Goal: Task Accomplishment & Management: Manage account settings

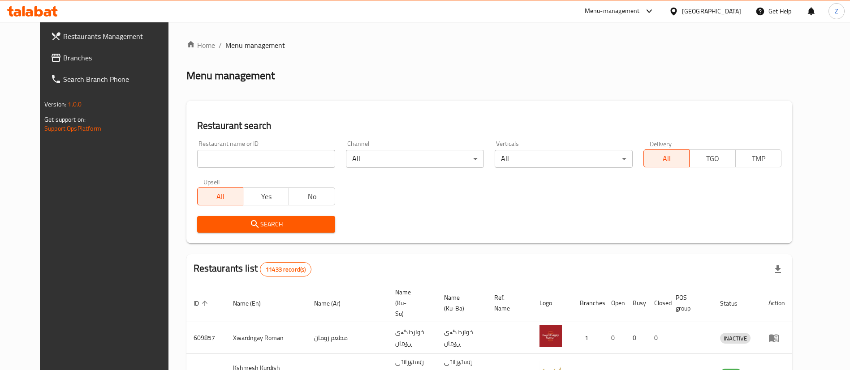
click at [230, 160] on input "search" at bounding box center [266, 159] width 138 height 18
type input "master burger"
click button "Search" at bounding box center [266, 224] width 138 height 17
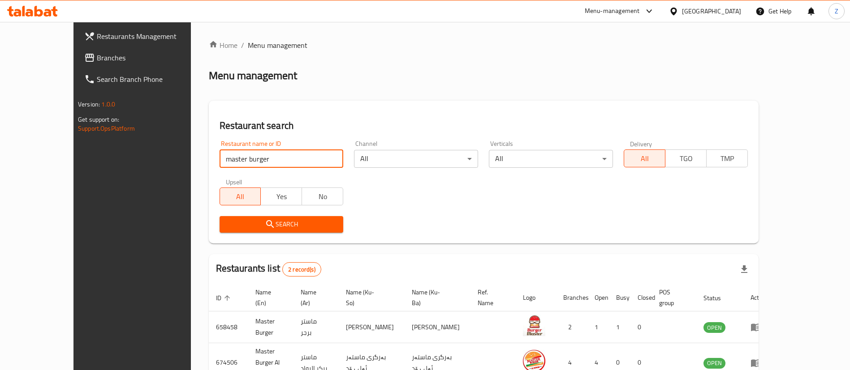
scroll to position [43, 0]
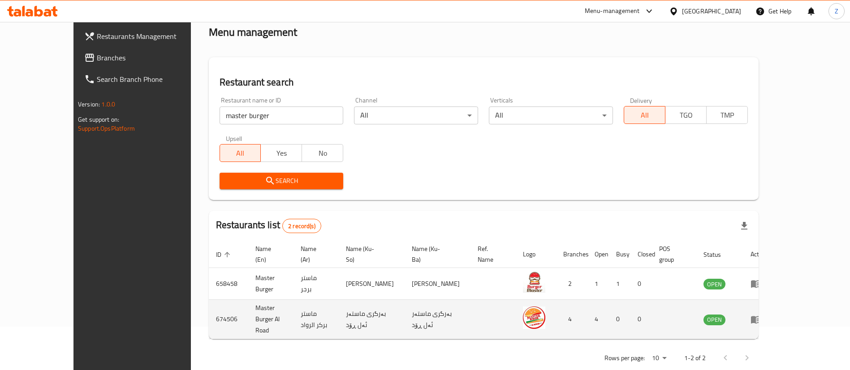
click at [761, 314] on icon "enhanced table" at bounding box center [755, 319] width 11 height 11
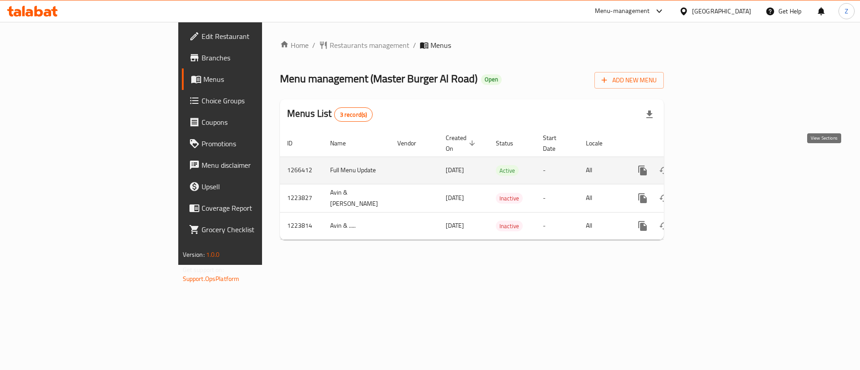
click at [718, 167] on link "enhanced table" at bounding box center [706, 170] width 21 height 21
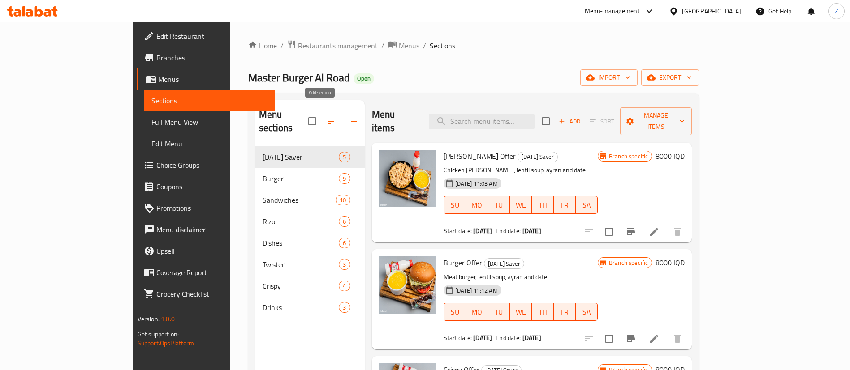
click at [348, 116] on icon "button" at bounding box center [353, 121] width 11 height 11
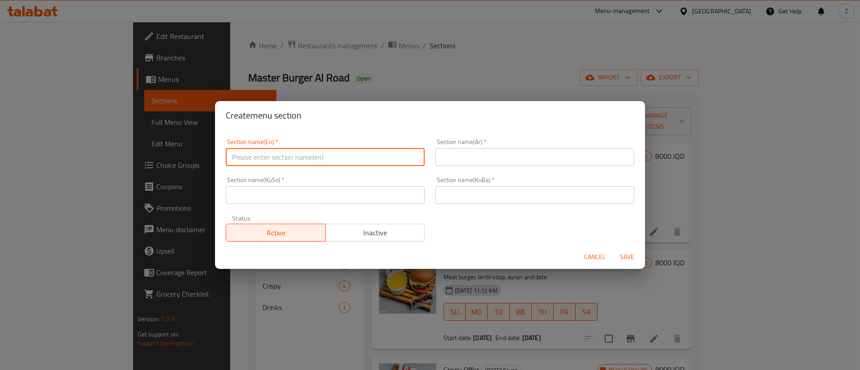
click at [312, 165] on input "text" at bounding box center [325, 157] width 199 height 18
type input "[US_STATE]"
click at [472, 162] on input "text" at bounding box center [534, 157] width 199 height 18
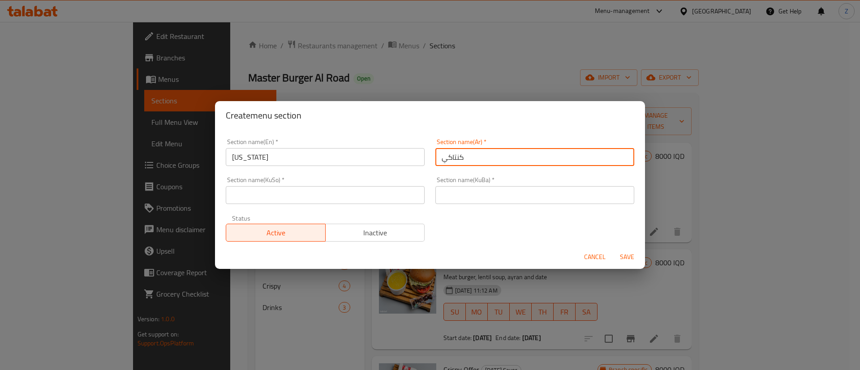
type input "كنتاكي"
click at [473, 196] on input "text" at bounding box center [534, 195] width 199 height 18
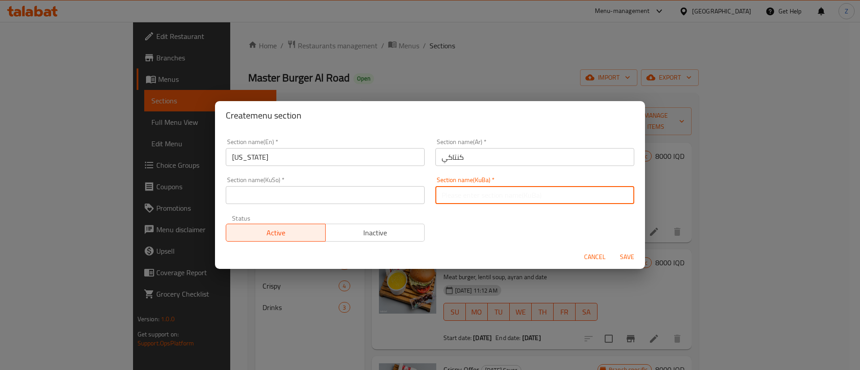
paste input "كنتاكي"
type input "كنتاكي"
click at [346, 197] on input "text" at bounding box center [325, 195] width 199 height 18
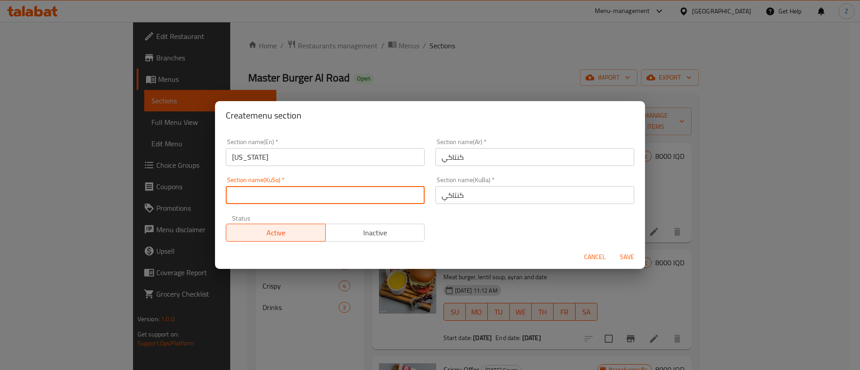
paste input "كنتاكي"
type input "كنتاكي"
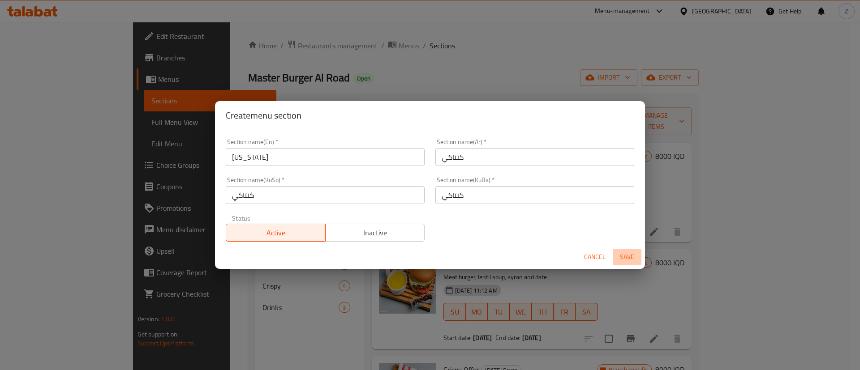
click at [633, 253] on span "Save" at bounding box center [626, 257] width 21 height 11
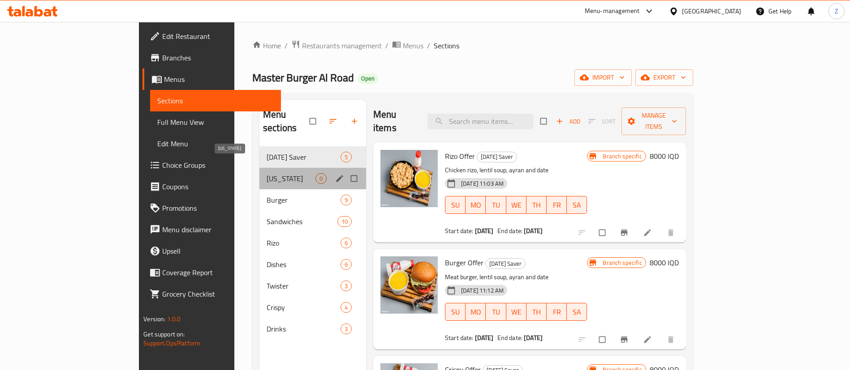
click at [266, 173] on span "[US_STATE]" at bounding box center [290, 178] width 49 height 11
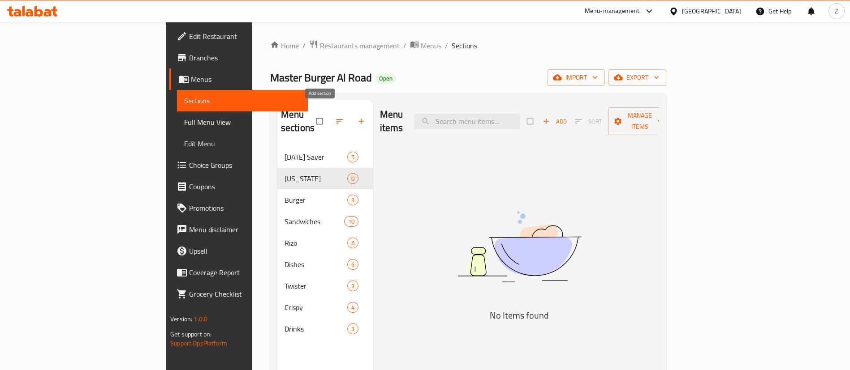
click at [351, 120] on button "button" at bounding box center [361, 122] width 21 height 20
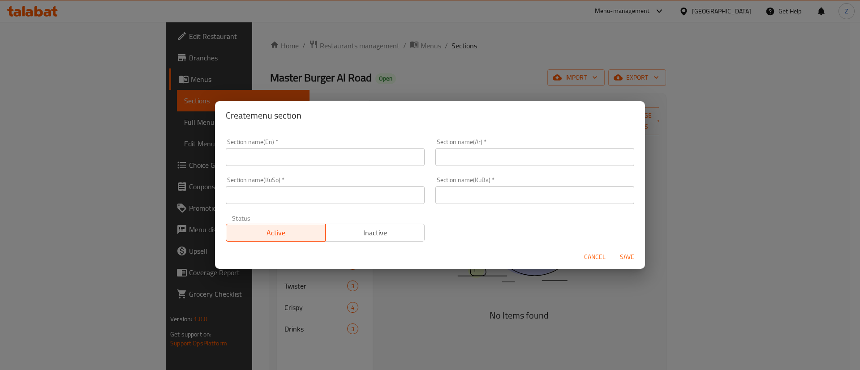
click at [321, 80] on div "Create menu section Section name(En)   * Section name(En) * Section name(Ar)   …" at bounding box center [430, 185] width 860 height 370
click at [600, 259] on span "Cancel" at bounding box center [594, 257] width 21 height 11
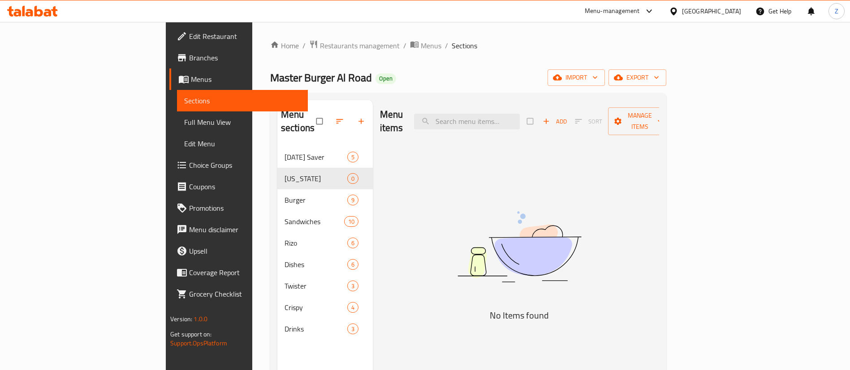
click at [335, 117] on icon "button" at bounding box center [339, 121] width 9 height 9
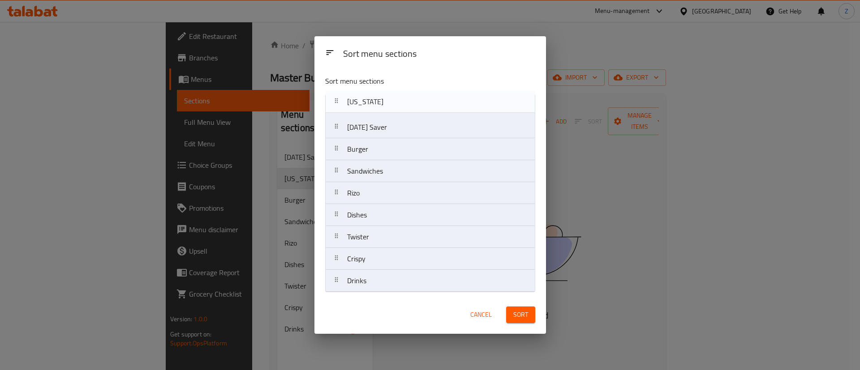
drag, startPoint x: 387, startPoint y: 133, endPoint x: 387, endPoint y: 105, distance: 27.8
click at [387, 105] on nav "[DATE] Saver [US_STATE] Burger Sandwiches Rizo Dishes Twister Crispy Drinks" at bounding box center [430, 193] width 210 height 198
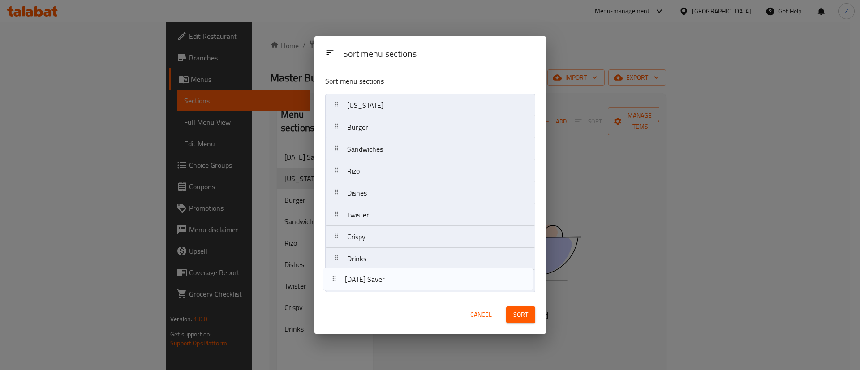
drag, startPoint x: 377, startPoint y: 129, endPoint x: 374, endPoint y: 284, distance: 154.6
click at [374, 284] on nav "[US_STATE] [DATE] Saver Burger Sandwiches Rizo Dishes Twister Crispy Drinks" at bounding box center [430, 193] width 210 height 198
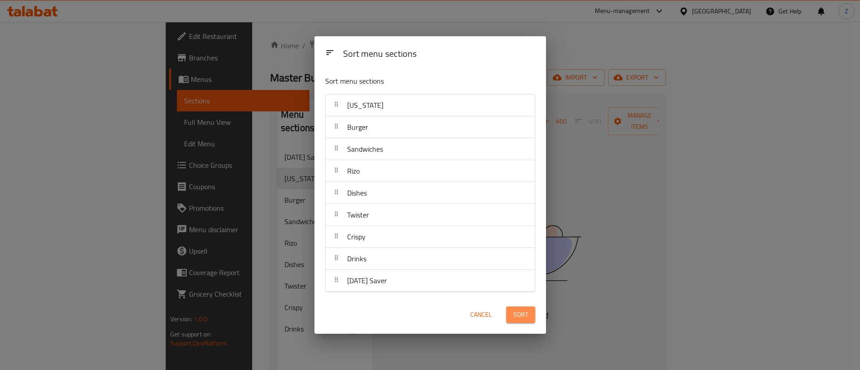
click at [532, 318] on button "Sort" at bounding box center [520, 315] width 29 height 17
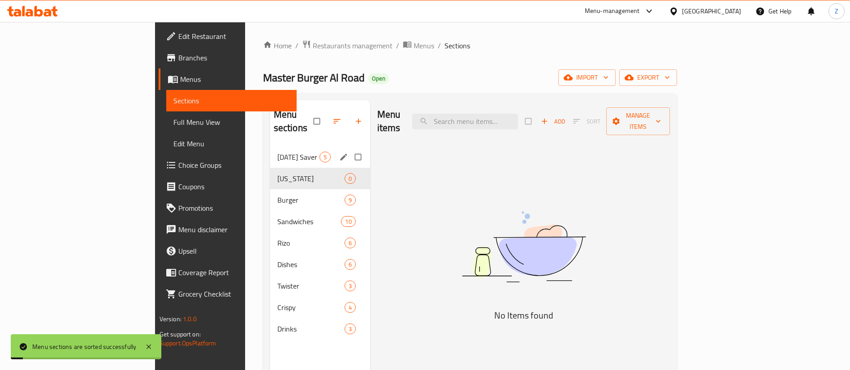
click at [270, 146] on div "[DATE] Saver 5" at bounding box center [320, 156] width 100 height 21
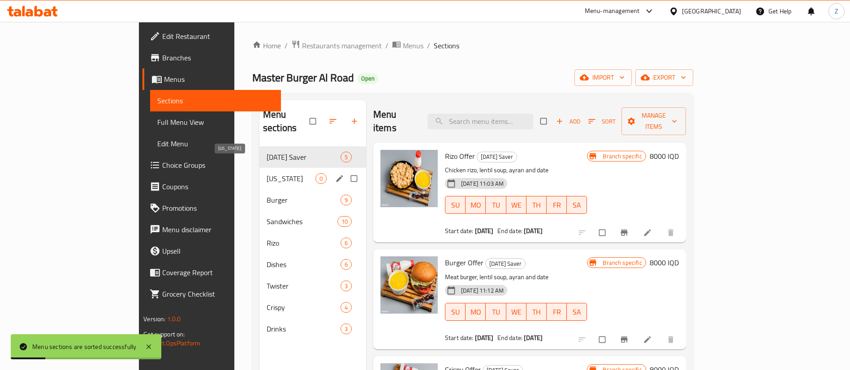
click at [266, 173] on span "[US_STATE]" at bounding box center [290, 178] width 49 height 11
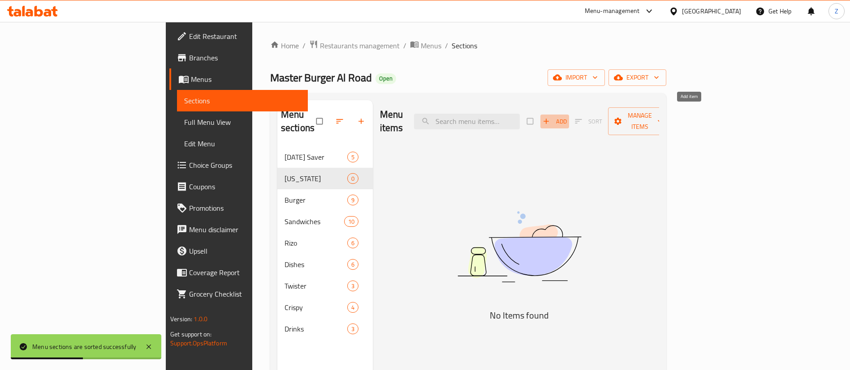
click at [567, 116] on span "Add" at bounding box center [554, 121] width 24 height 10
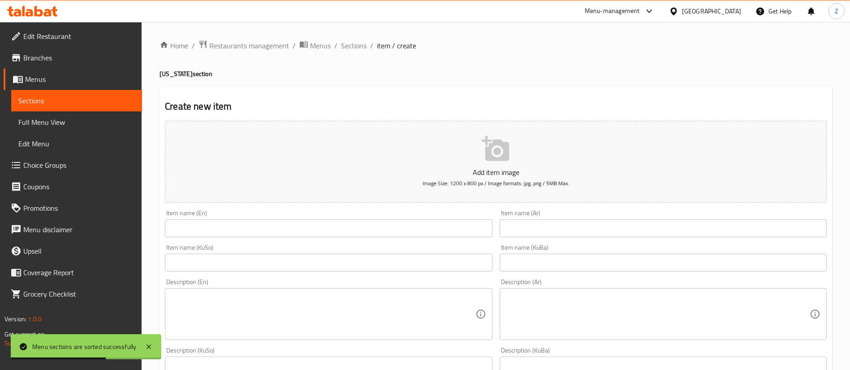
click at [535, 217] on div "Item name (Ar) Item name (Ar)" at bounding box center [662, 223] width 327 height 27
click at [524, 222] on input "text" at bounding box center [662, 228] width 327 height 18
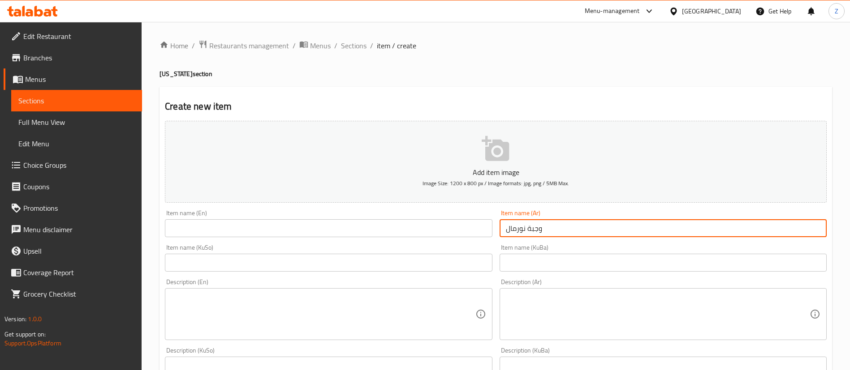
type input "وجبة نورمال"
click at [564, 263] on input "text" at bounding box center [662, 263] width 327 height 18
paste input "وجبة نورمال"
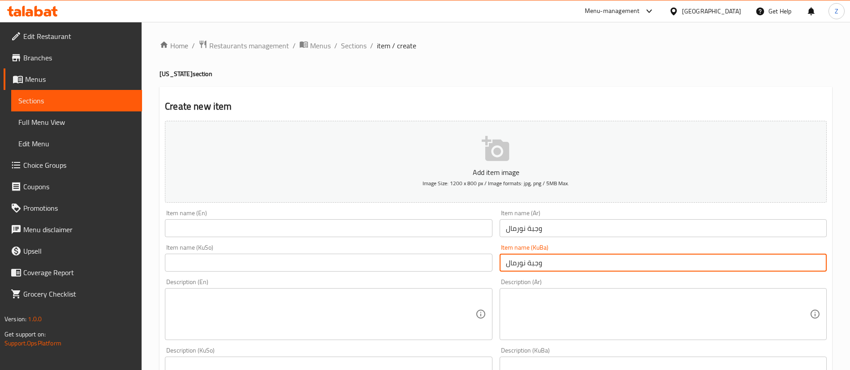
type input "وجبة نورمال"
click at [399, 260] on input "text" at bounding box center [328, 263] width 327 height 18
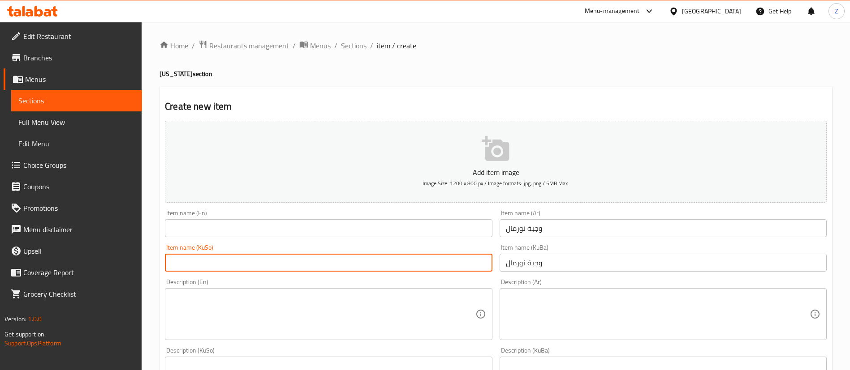
paste input "وجبة نورمال"
type input "وجبة نورمال"
click at [289, 229] on input "text" at bounding box center [328, 228] width 327 height 18
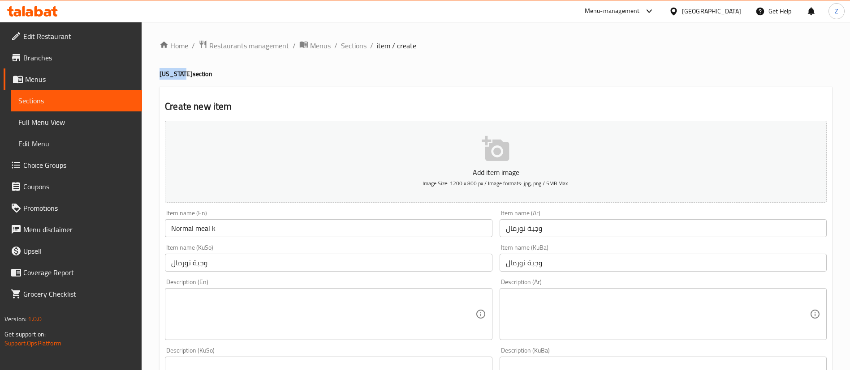
drag, startPoint x: 183, startPoint y: 73, endPoint x: 154, endPoint y: 72, distance: 29.6
copy h4 "[US_STATE]"
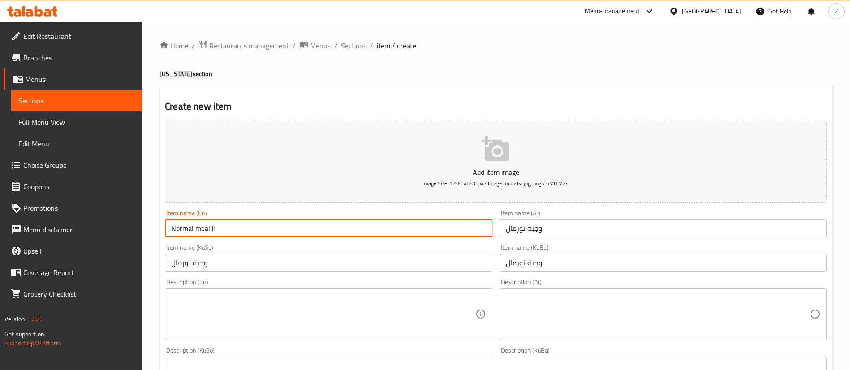
click at [243, 232] on input "Normal meal k" at bounding box center [328, 228] width 327 height 18
paste input "[US_STATE]"
type input "Normal meal [US_STATE]"
click at [561, 232] on input "وجبة نورمال" at bounding box center [662, 228] width 327 height 18
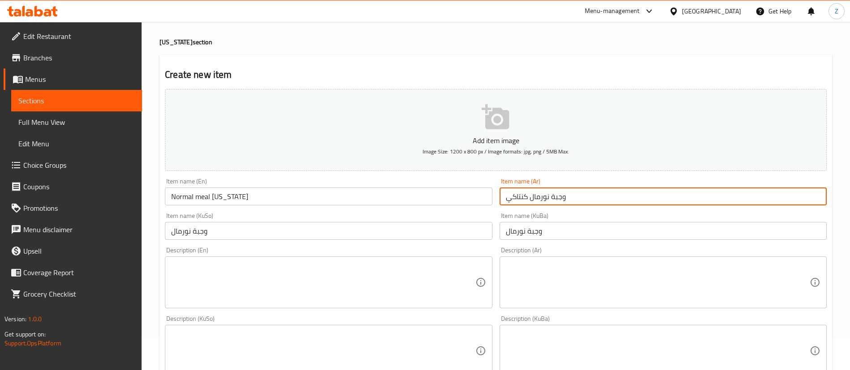
scroll to position [33, 0]
click at [564, 195] on input "وجبة نورمال كنتاكي" at bounding box center [662, 195] width 327 height 18
type input "وجبة نورمال كنتاكي"
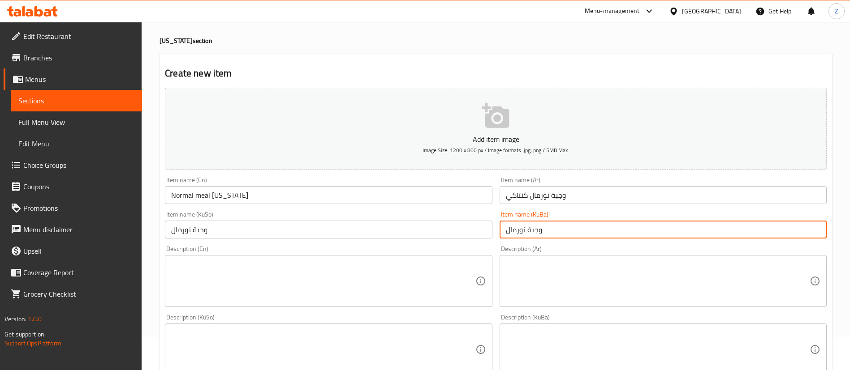
click at [558, 227] on input "وجبة نورمال" at bounding box center [662, 230] width 327 height 18
paste input "كنتاكي"
type input "وجبة نورمال كنتاكي"
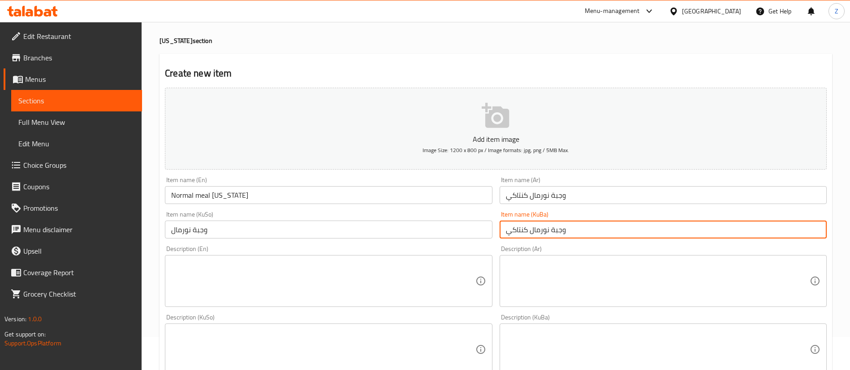
click at [271, 228] on input "وجبة نورمال" at bounding box center [328, 230] width 327 height 18
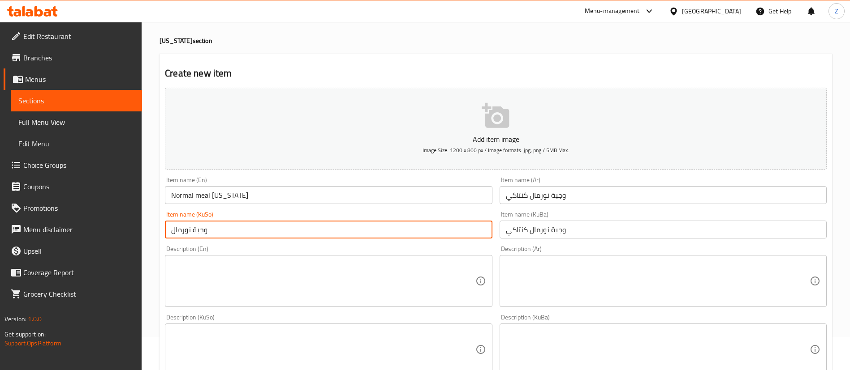
click at [271, 228] on input "وجبة نورمال" at bounding box center [328, 230] width 327 height 18
paste input "كنتاكي"
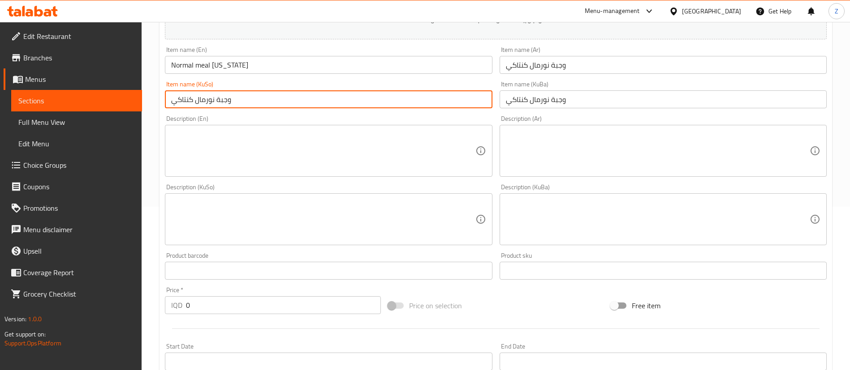
scroll to position [201, 0]
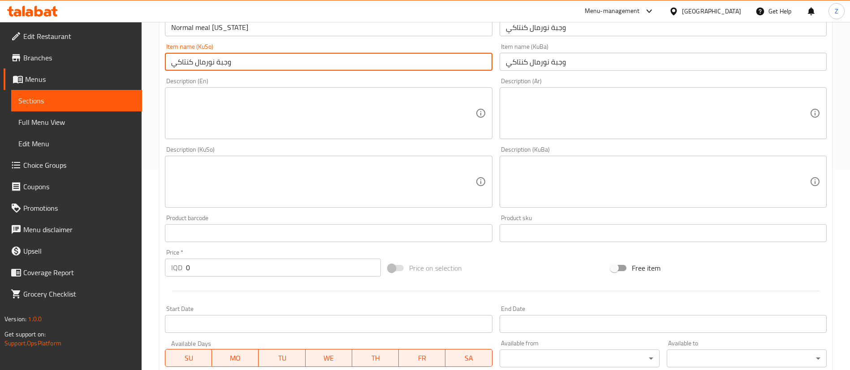
type input "وجبة نورمال كنتاكي"
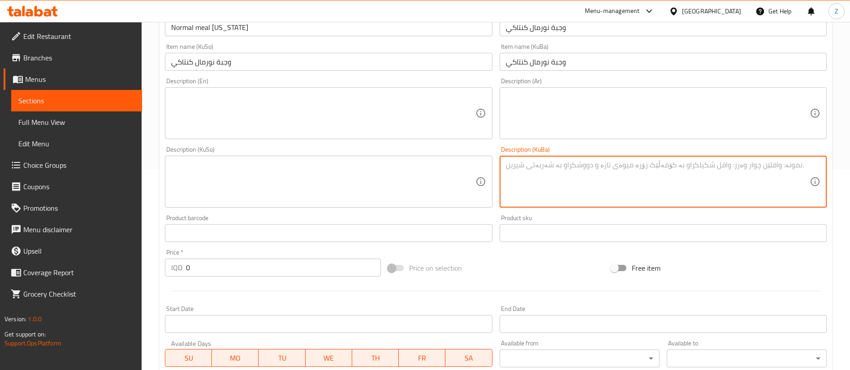
click at [546, 172] on textarea at bounding box center [658, 182] width 304 height 43
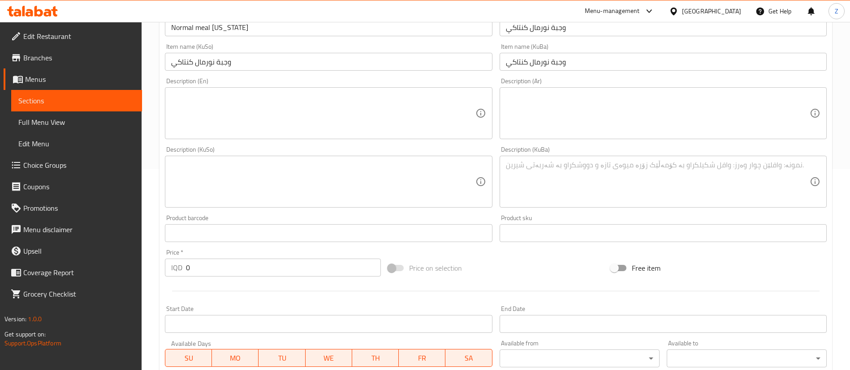
click at [551, 141] on div "Description (Ar) Description (Ar)" at bounding box center [663, 108] width 334 height 69
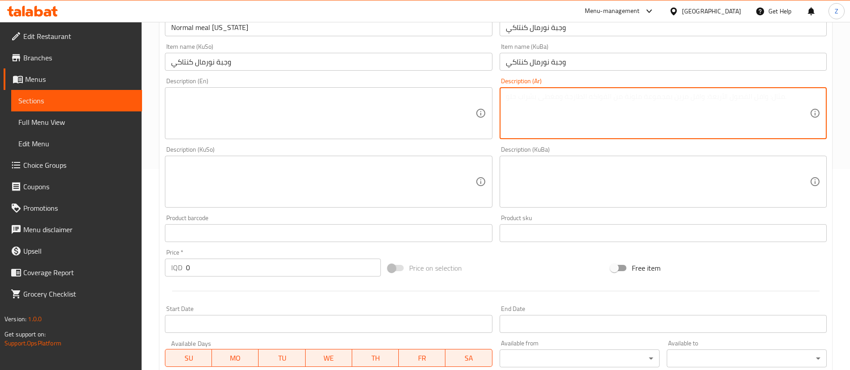
click at [533, 120] on textarea at bounding box center [658, 113] width 304 height 43
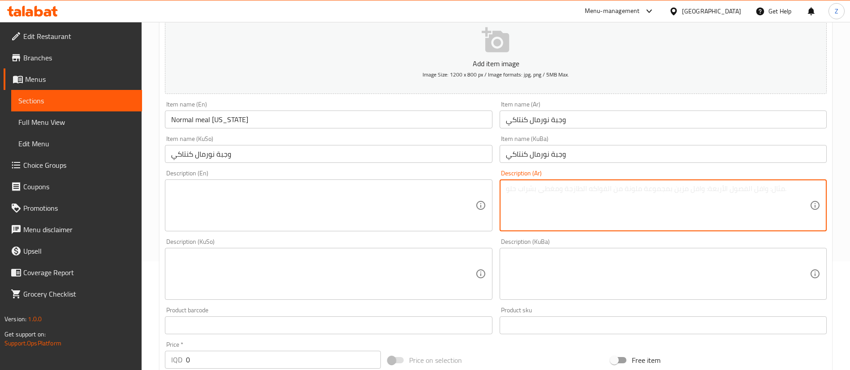
scroll to position [112, 0]
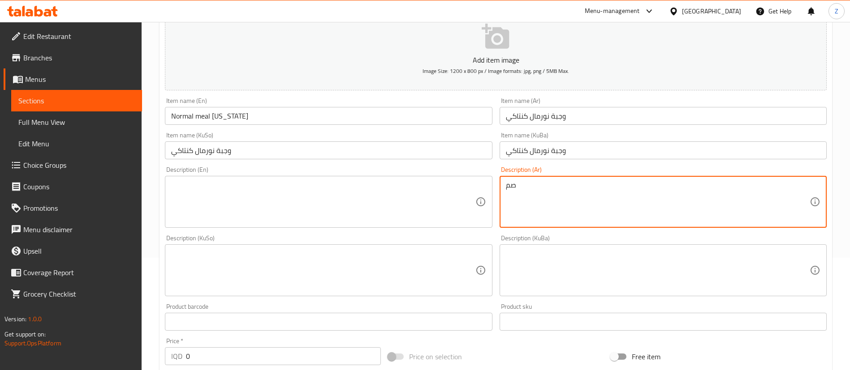
type textarea "ص"
type textarea "3"
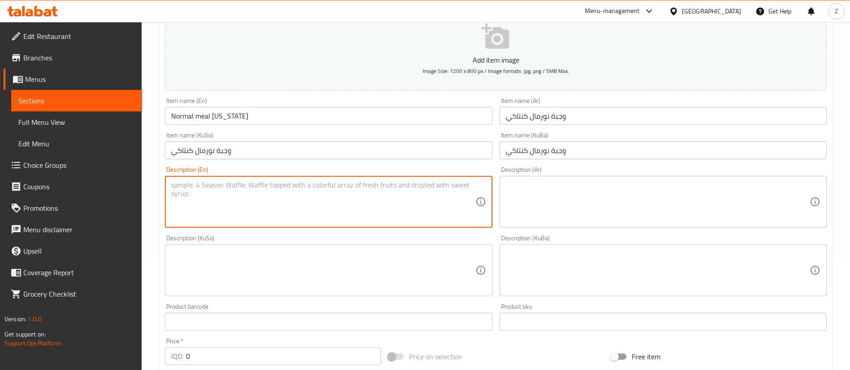
click at [276, 212] on textarea at bounding box center [323, 202] width 304 height 43
click at [264, 185] on textarea "3 pieces of [US_STATE]," at bounding box center [323, 202] width 304 height 43
click at [251, 188] on textarea "3 pieces of [US_STATE] , [GEOGRAPHIC_DATA]" at bounding box center [323, 202] width 304 height 43
drag, startPoint x: 251, startPoint y: 188, endPoint x: 453, endPoint y: 234, distance: 207.2
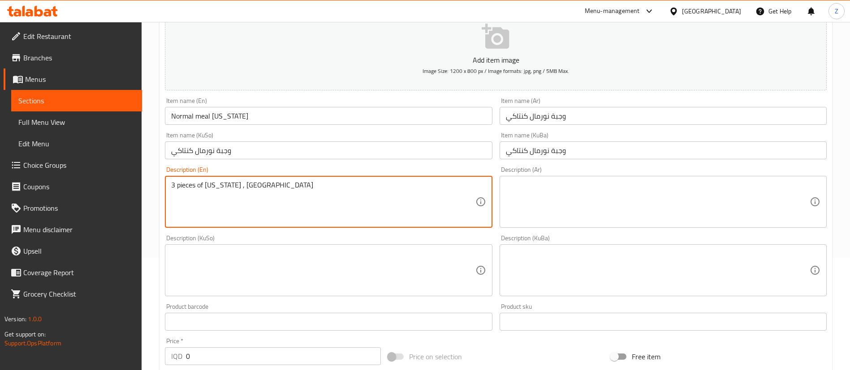
click at [453, 234] on div "Description (KuSo) Description (KuSo)" at bounding box center [328, 266] width 334 height 69
type textarea "3 pieces of [US_STATE] , Samoon , garlic sauce , pepsi"
click at [538, 209] on textarea at bounding box center [658, 202] width 304 height 43
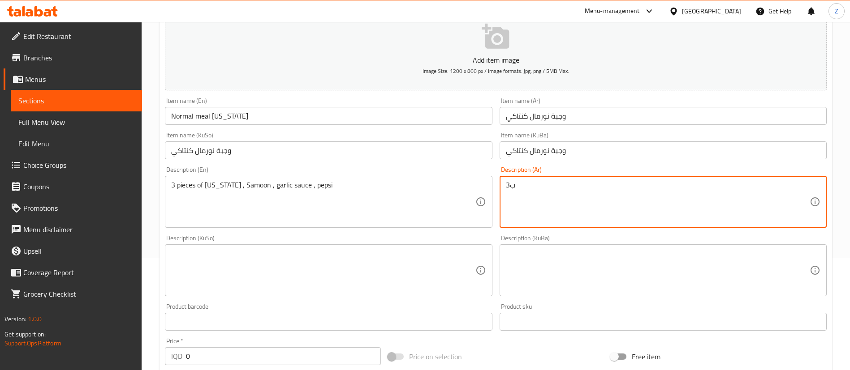
type textarea "3"
type textarea "ثلاث قطع كنتاكي ,"
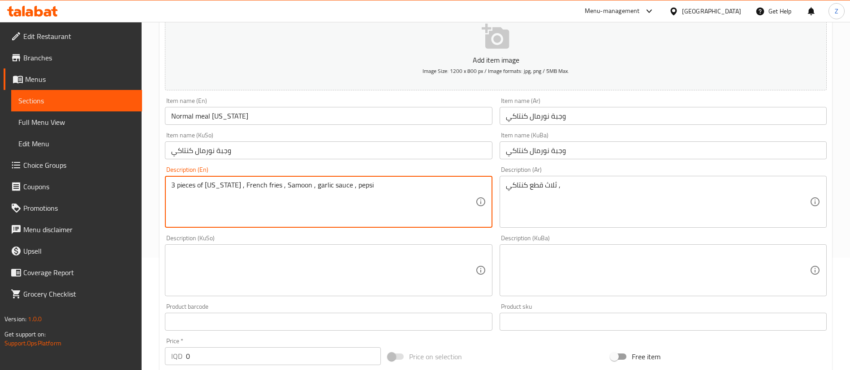
type textarea "3 pieces of [US_STATE] , French fries , Samoon , garlic sauce , pepsi"
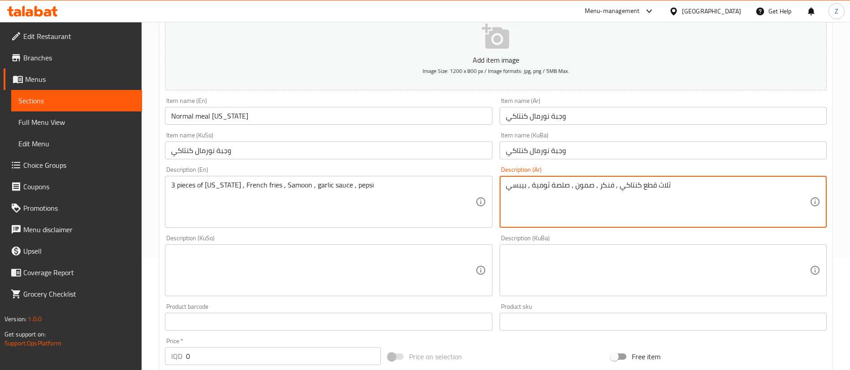
type textarea "ثلاث قطع كنتاكي , فنكر , صمون , صلصة ثومية , بيبسي"
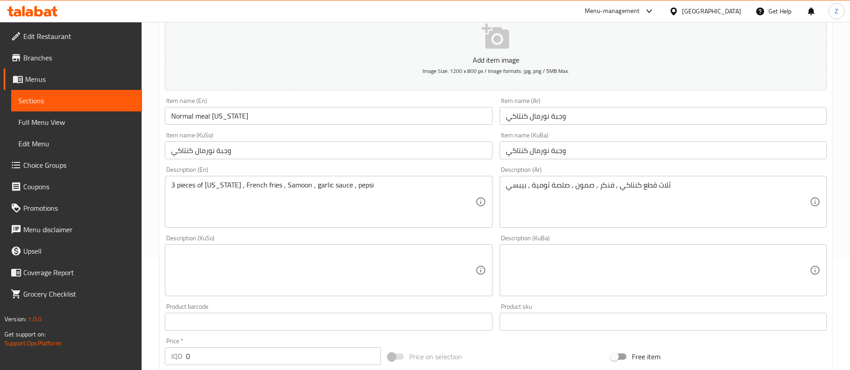
click at [590, 248] on div "Description (KuBa)" at bounding box center [662, 271] width 327 height 52
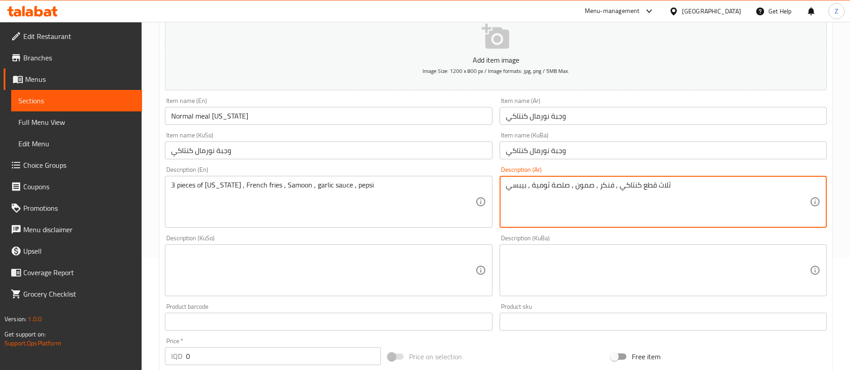
click at [550, 259] on textarea at bounding box center [658, 270] width 304 height 43
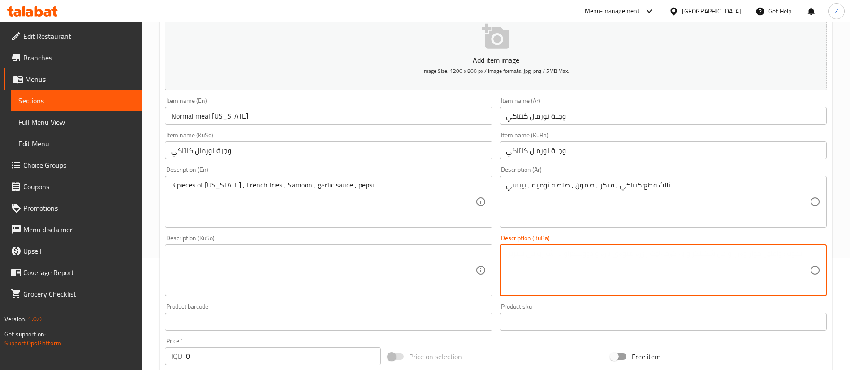
paste textarea "ثلاث قطع كنتاكي , فنكر , صمون , صلصة ثومية , بيبسي"
type textarea "ثلاث قطع كنتاكي , فنكر , صمون , صلصة ثومية , بيبسي"
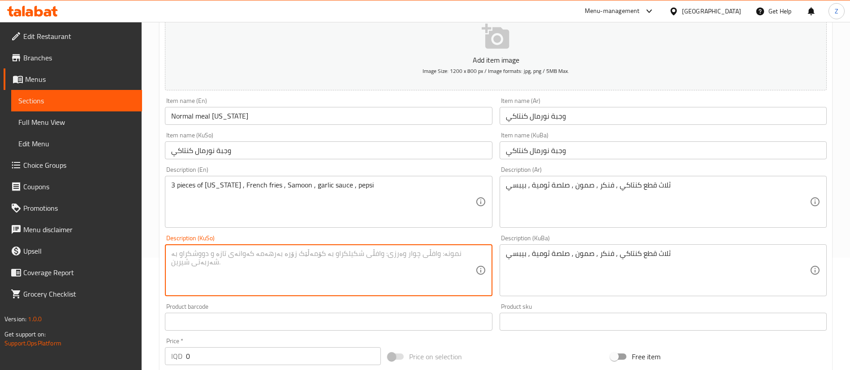
click at [372, 260] on textarea at bounding box center [323, 270] width 304 height 43
paste textarea "ثلاث قطع كنتاكي , فنكر , صمون , صلصة ثومية , بيبسي"
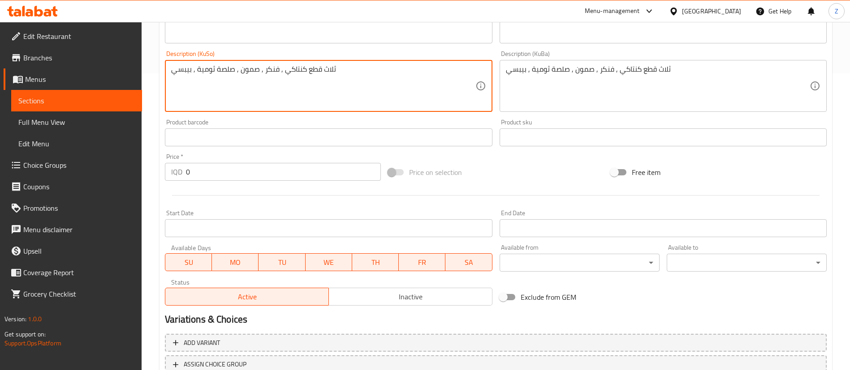
scroll to position [302, 0]
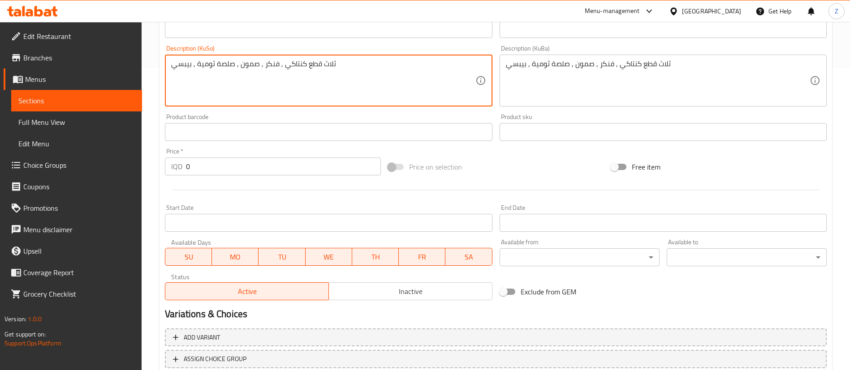
type textarea "ثلاث قطع كنتاكي , فنكر , صمون , صلصة ثومية , بيبسي"
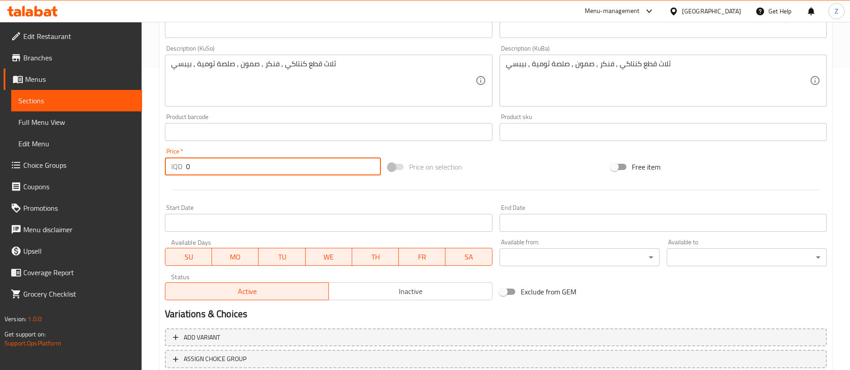
click at [203, 172] on input "0" at bounding box center [283, 167] width 195 height 18
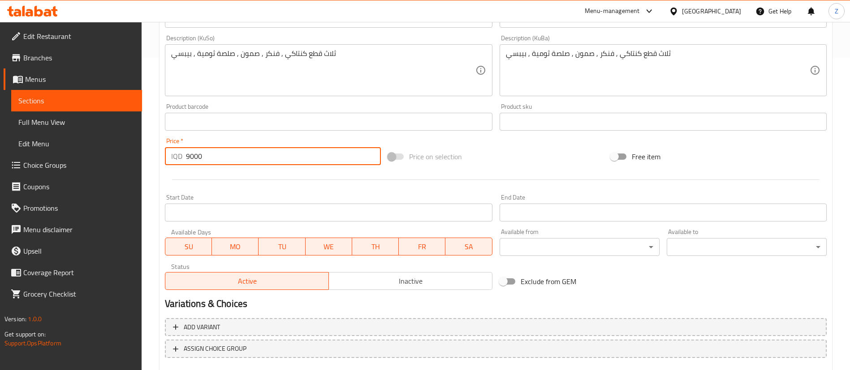
scroll to position [365, 0]
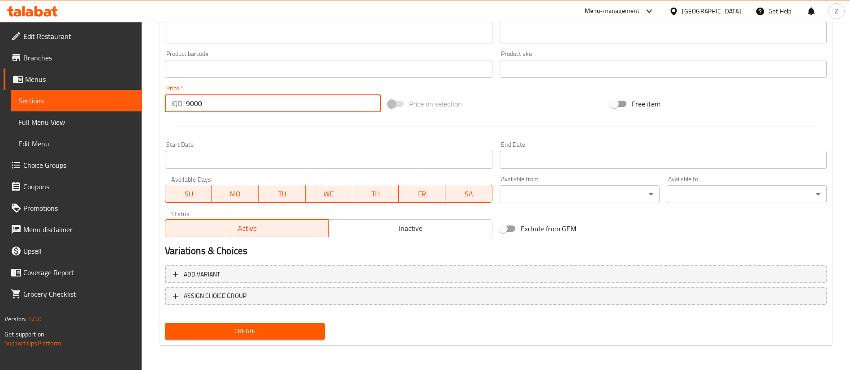
type input "9000"
click at [262, 327] on span "Create" at bounding box center [245, 331] width 146 height 11
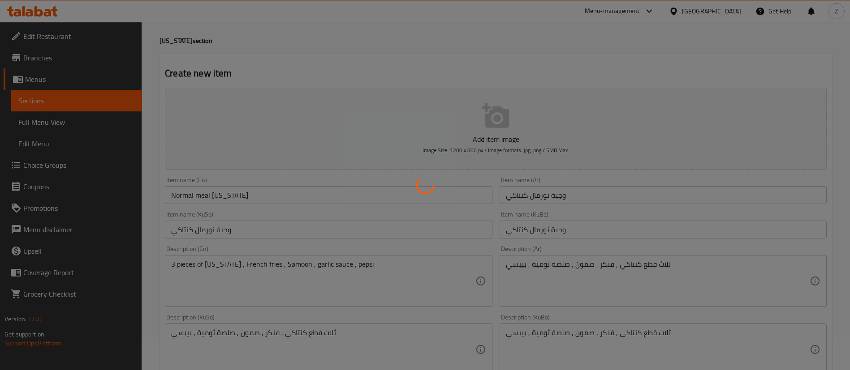
scroll to position [26, 0]
type input "0"
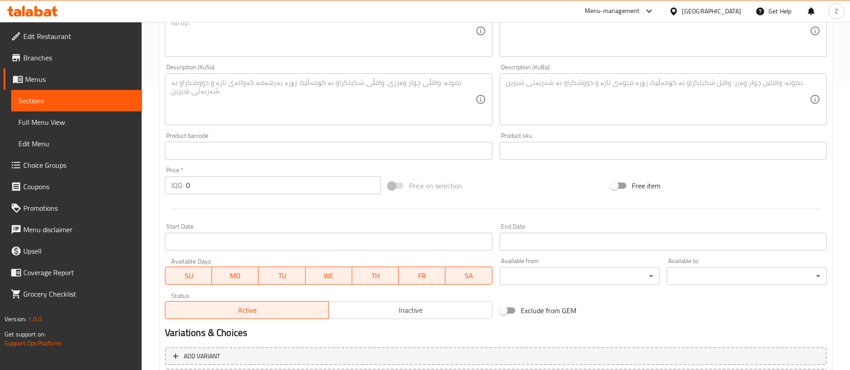
scroll to position [294, 0]
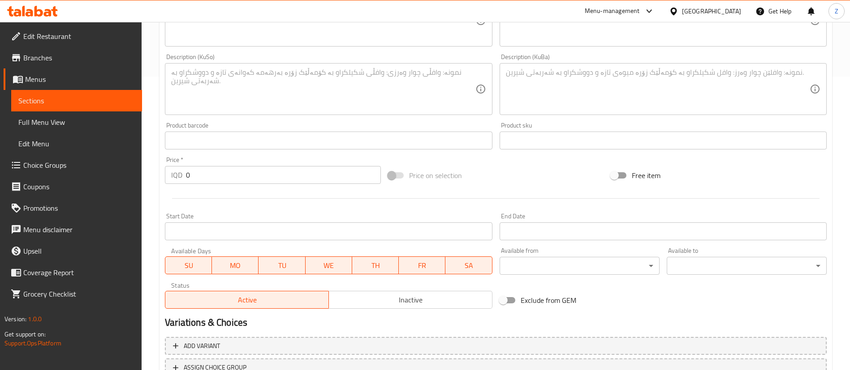
click at [52, 100] on span "Sections" at bounding box center [76, 100] width 116 height 11
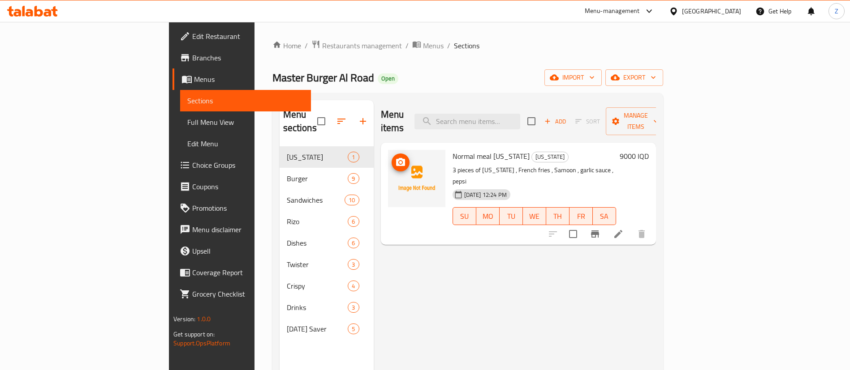
click at [391, 157] on span "upload picture" at bounding box center [400, 162] width 18 height 11
click at [551, 117] on icon "button" at bounding box center [547, 121] width 8 height 8
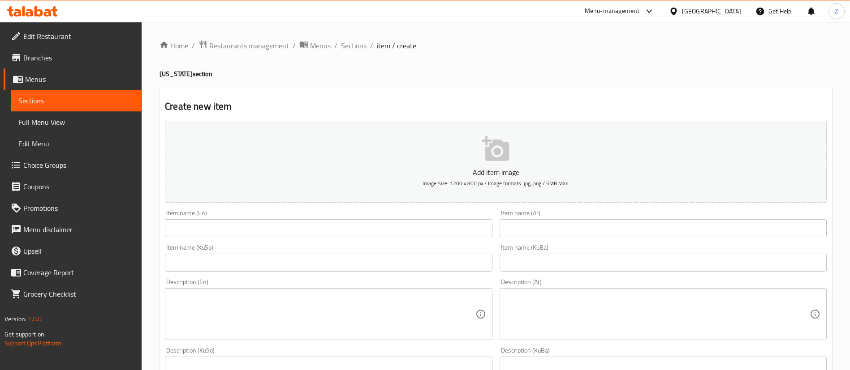
scroll to position [82, 0]
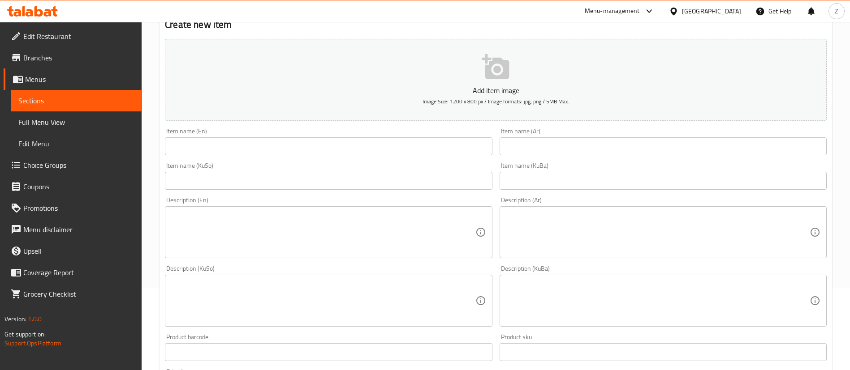
click at [533, 241] on textarea at bounding box center [658, 232] width 304 height 43
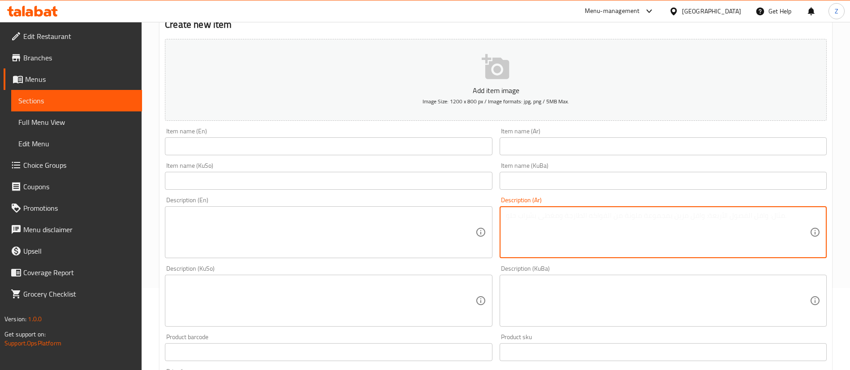
paste textarea "ثلاث قطع كنتاكي , فنكر , صمون , صلصة ثومية , بيبسي"
drag, startPoint x: 656, startPoint y: 217, endPoint x: 677, endPoint y: 217, distance: 20.6
click at [677, 217] on textarea "ثلاث قطع كنتاكي , فنكر , صمون , صلصة ثومية , بيبسي" at bounding box center [658, 232] width 304 height 43
type textarea "خمس قطع كنتاكي , فنكر , صمون , صلصة ثومية , بيبسي"
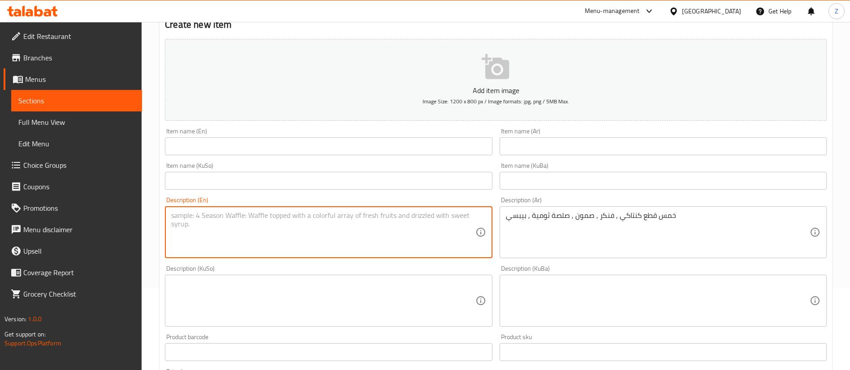
click at [341, 228] on textarea at bounding box center [323, 232] width 304 height 43
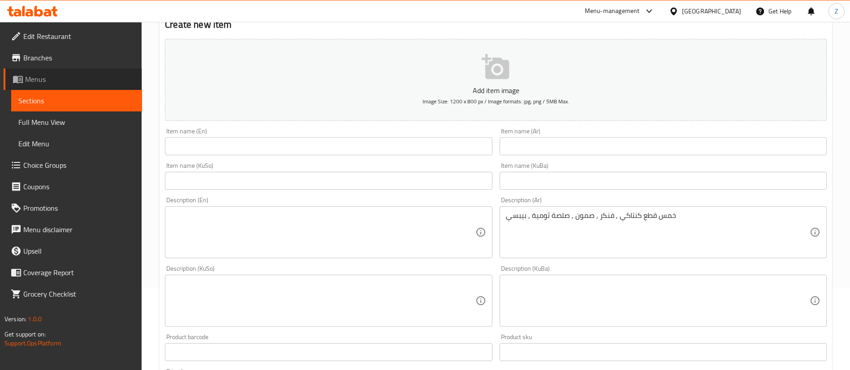
click at [34, 77] on span "Menus" at bounding box center [80, 79] width 110 height 11
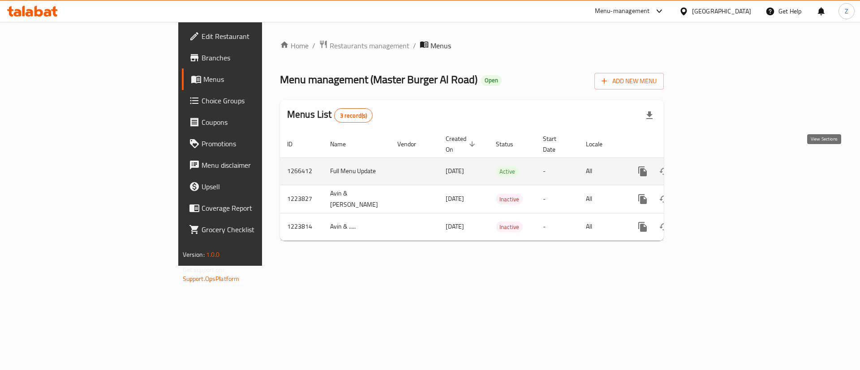
click at [718, 161] on link "enhanced table" at bounding box center [706, 171] width 21 height 21
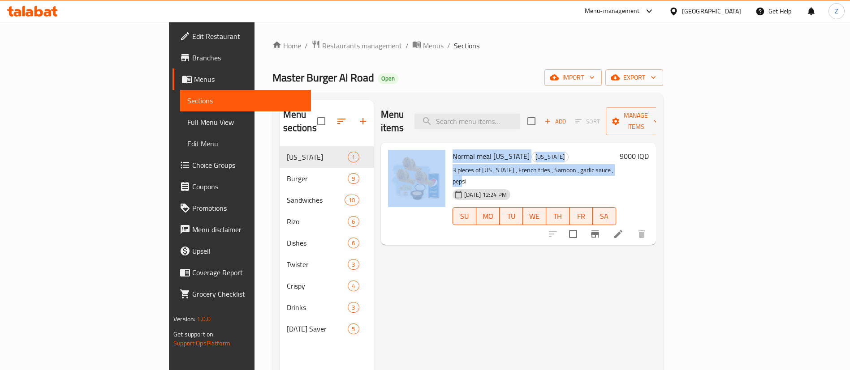
drag, startPoint x: 581, startPoint y: 157, endPoint x: 406, endPoint y: 157, distance: 175.1
click at [406, 157] on div "Normal meal [US_STATE] [US_STATE] 3 pieces of [US_STATE] , French fries , Samoo…" at bounding box center [518, 193] width 268 height 95
click at [406, 157] on div at bounding box center [416, 193] width 64 height 95
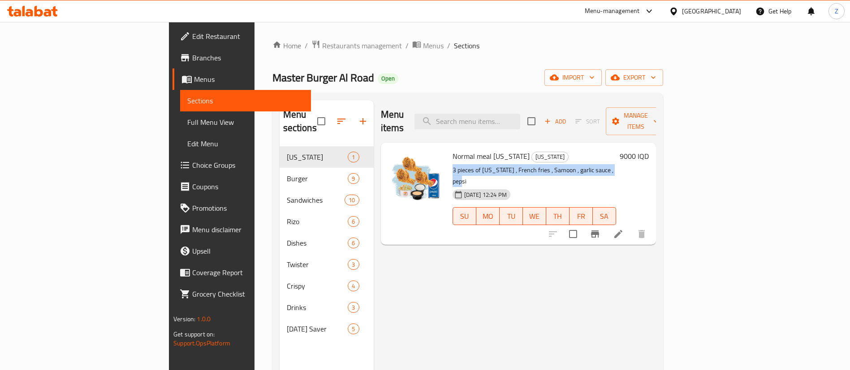
drag, startPoint x: 579, startPoint y: 156, endPoint x: 412, endPoint y: 159, distance: 167.5
click at [452, 165] on p "3 pieces of [US_STATE] , French fries , Samoon , garlic sauce , pepsi" at bounding box center [533, 176] width 163 height 22
copy p "3 pieces of [US_STATE] , French fries , Samoon , garlic sauce , pepsi"
click at [567, 116] on span "Add" at bounding box center [555, 121] width 24 height 10
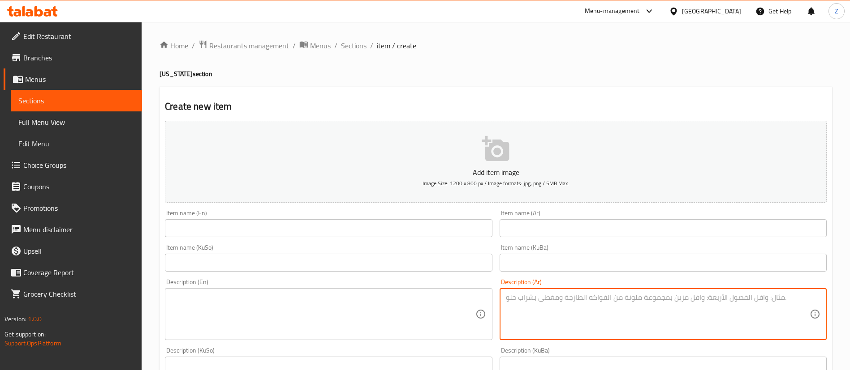
click at [530, 301] on textarea at bounding box center [658, 314] width 304 height 43
paste textarea "ثلاث قطع كنتاكي , فنكر , صمون , صلصة ثومية , بيبسي"
type textarea "ثلاث قطع كنتاكي , فنكر , صمون , صلصة ثومية , بيبسي"
click at [278, 303] on textarea at bounding box center [323, 314] width 304 height 43
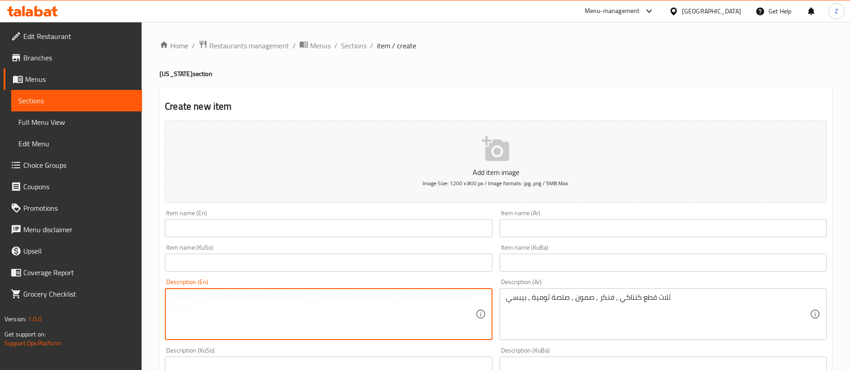
paste textarea "3 pieces of [US_STATE] , French fries , Samoon , garlic sauce , pepsi"
drag, startPoint x: 176, startPoint y: 299, endPoint x: 159, endPoint y: 296, distance: 18.2
type textarea "5 pieces of [US_STATE] , French fries , Samoon , garlic sauce , pepsi"
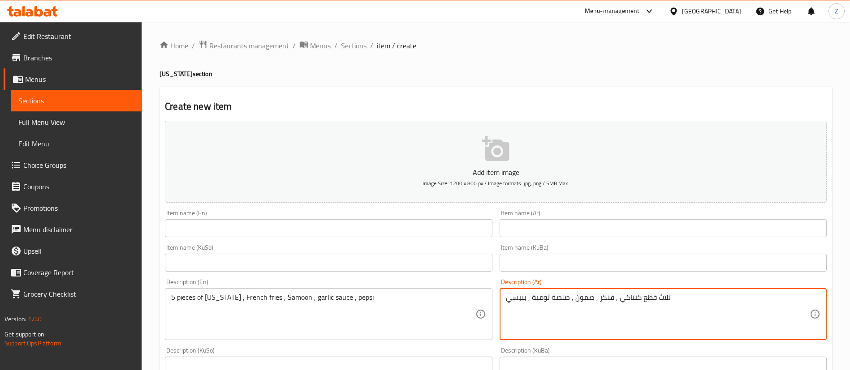
drag, startPoint x: 657, startPoint y: 301, endPoint x: 687, endPoint y: 302, distance: 30.0
type textarea "خمس قطع كنتاكي , فنكر , صمون , صلصة ثومية , بيبسي"
click at [518, 223] on input "text" at bounding box center [662, 228] width 327 height 18
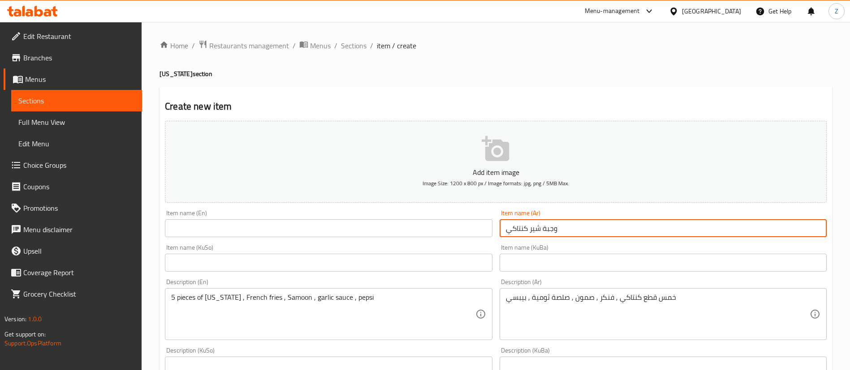
type input "وجبة شير كنتاكي"
click at [199, 231] on input "text" at bounding box center [328, 228] width 327 height 18
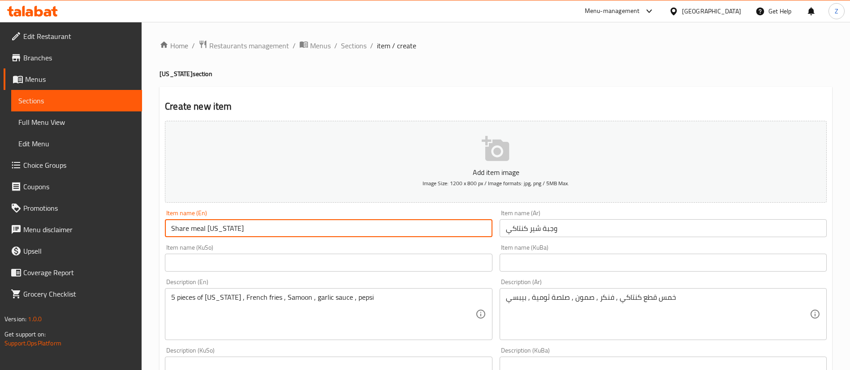
scroll to position [50, 0]
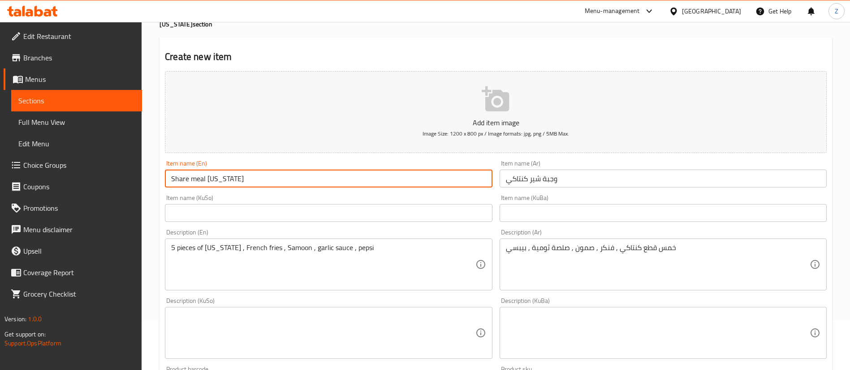
type input "Share meal [US_STATE]"
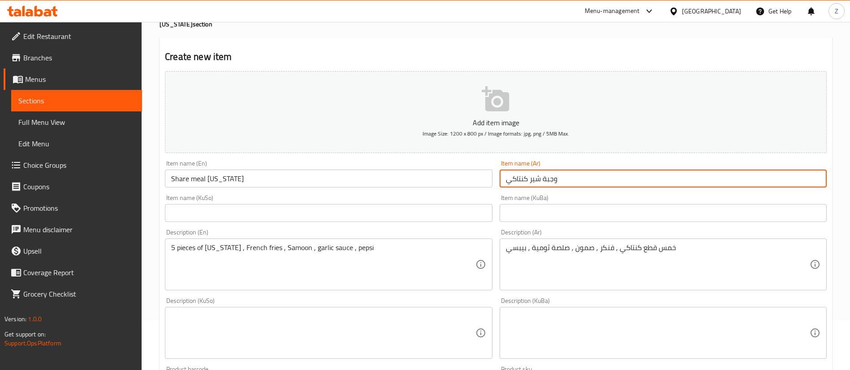
click at [547, 173] on input "وجبة شير كنتاكي" at bounding box center [662, 179] width 327 height 18
click at [518, 198] on div "Item name (KuBa) Item name (KuBa)" at bounding box center [662, 208] width 327 height 27
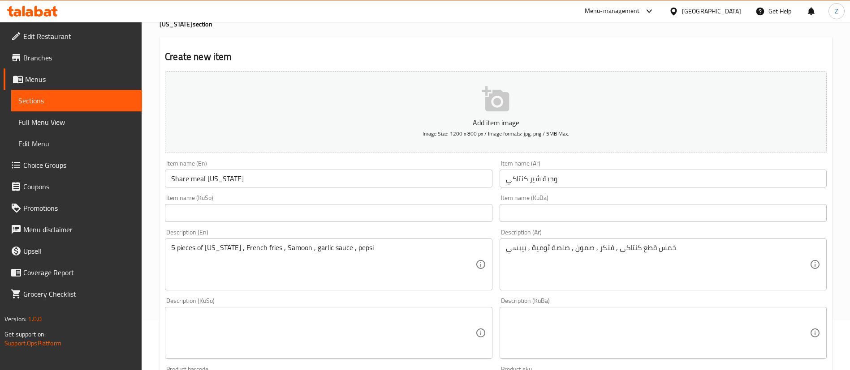
click at [513, 206] on input "text" at bounding box center [662, 213] width 327 height 18
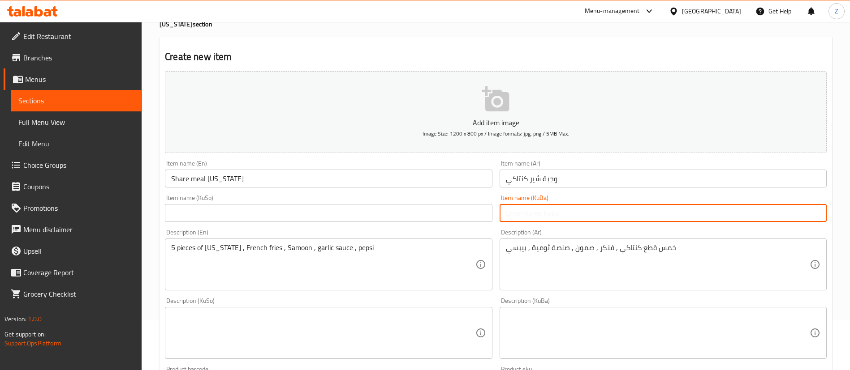
paste input "وجبة شير كنتاكي"
type input "وجبة شير كنتاكي"
click at [382, 214] on input "text" at bounding box center [328, 213] width 327 height 18
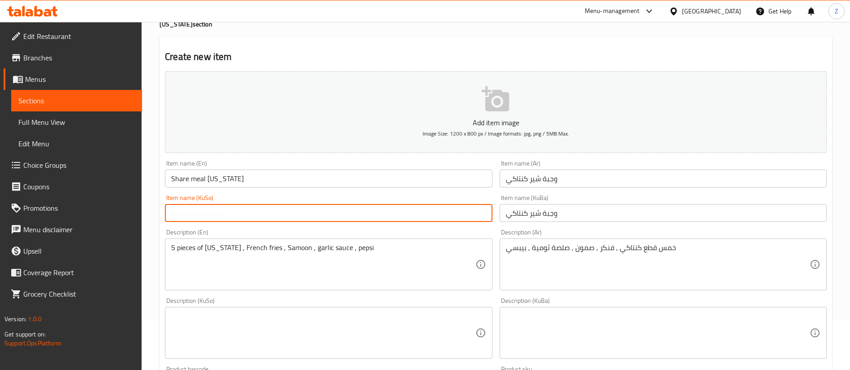
paste input "وجبة شير كنتاكي"
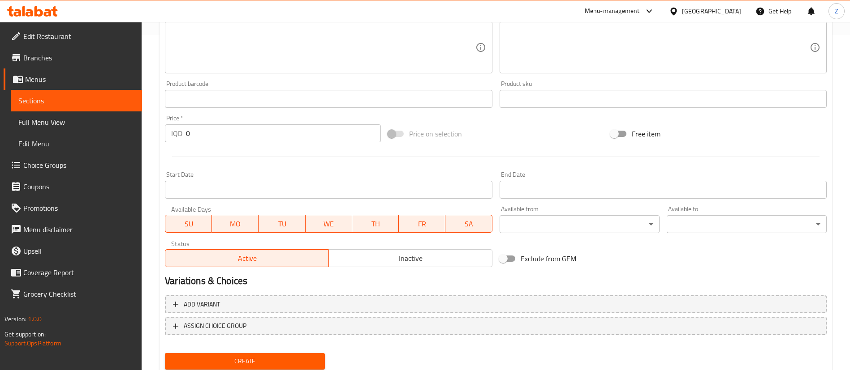
scroll to position [337, 0]
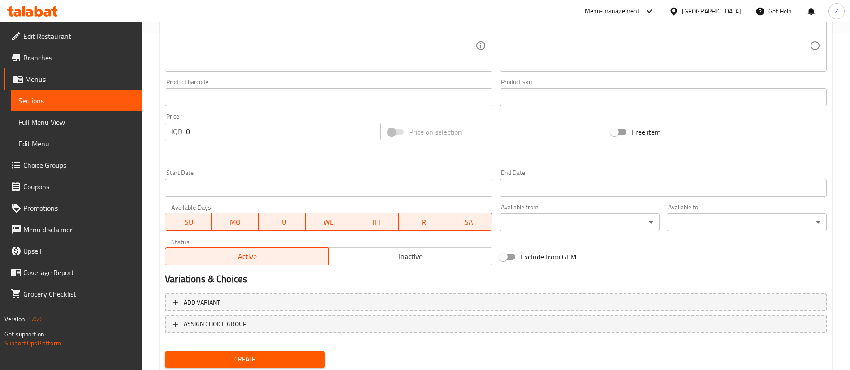
type input "وجبة شير كنتاكي"
click at [198, 135] on input "0" at bounding box center [283, 132] width 195 height 18
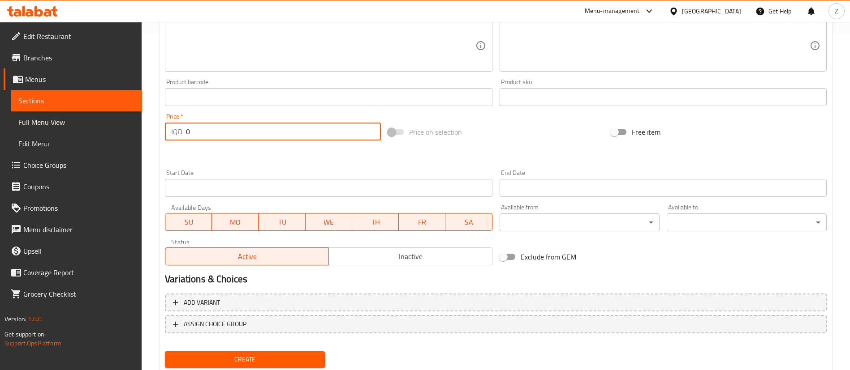
click at [198, 135] on input "0" at bounding box center [283, 132] width 195 height 18
type input "15000"
click at [234, 352] on button "Create" at bounding box center [245, 360] width 160 height 17
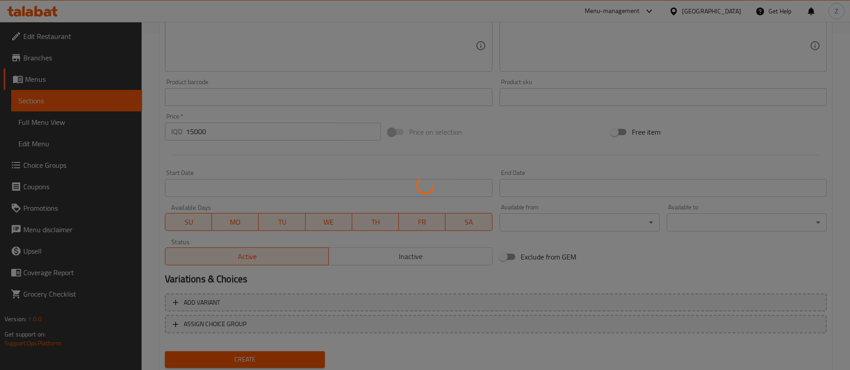
scroll to position [0, 0]
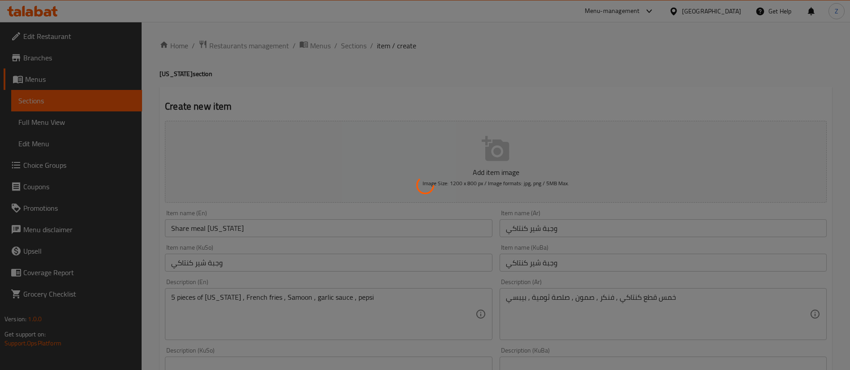
type input "0"
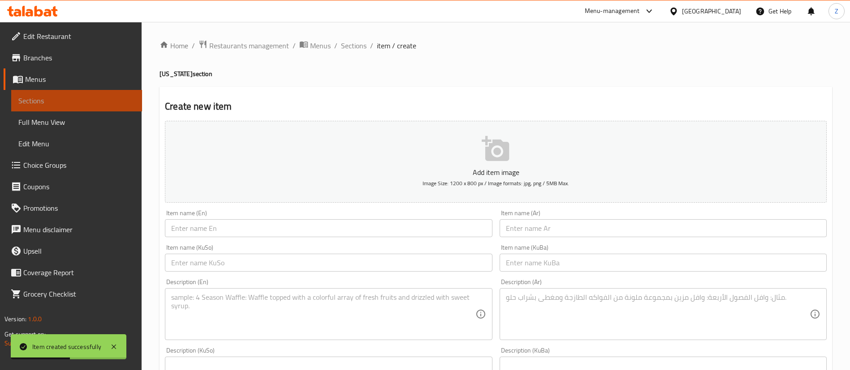
click at [26, 101] on span "Sections" at bounding box center [76, 100] width 116 height 11
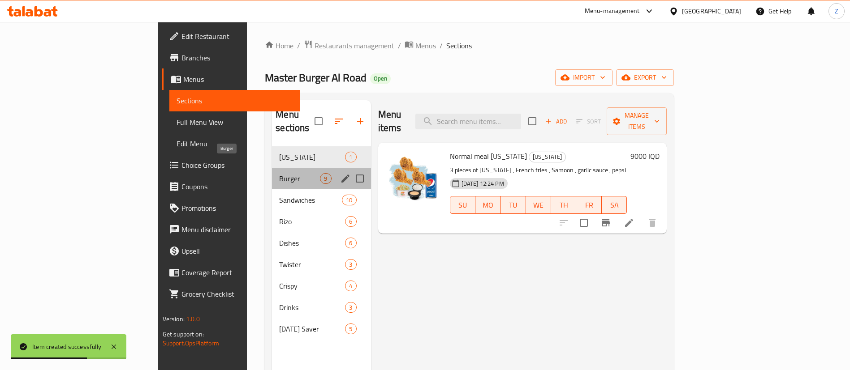
click at [279, 173] on span "Burger" at bounding box center [299, 178] width 41 height 11
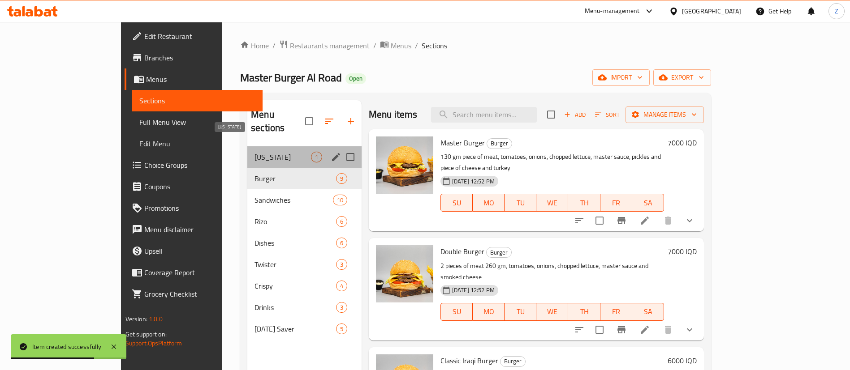
click at [254, 152] on span "[US_STATE]" at bounding box center [282, 157] width 56 height 11
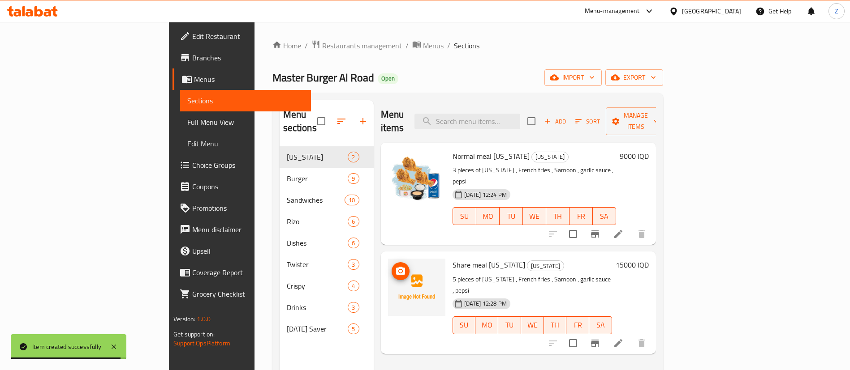
click at [395, 266] on icon "upload picture" at bounding box center [400, 271] width 11 height 11
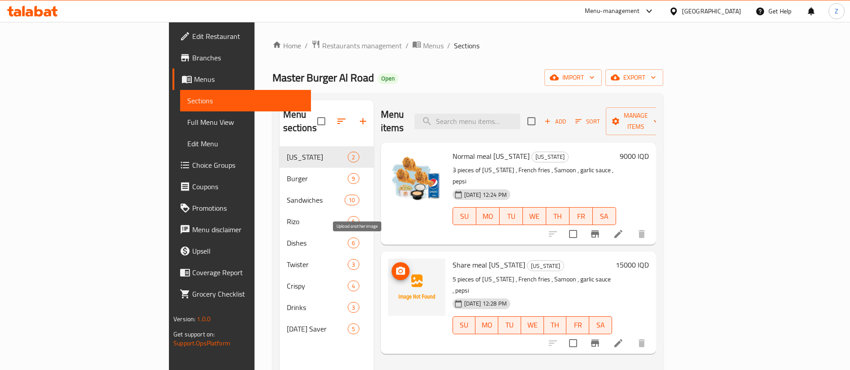
click at [391, 266] on span "upload picture" at bounding box center [400, 271] width 18 height 11
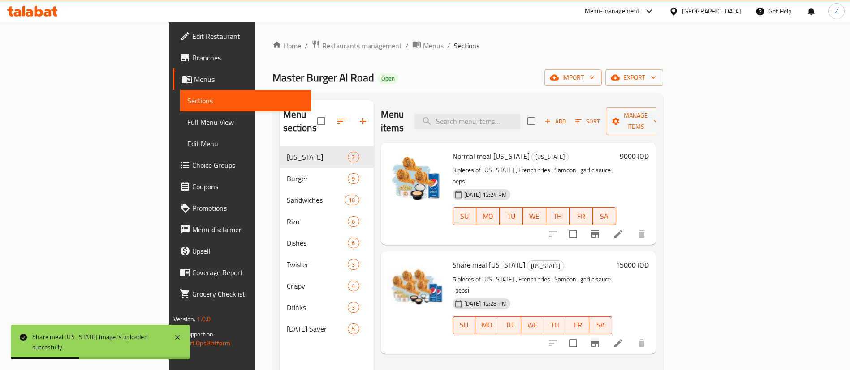
click at [567, 116] on span "Add" at bounding box center [555, 121] width 24 height 10
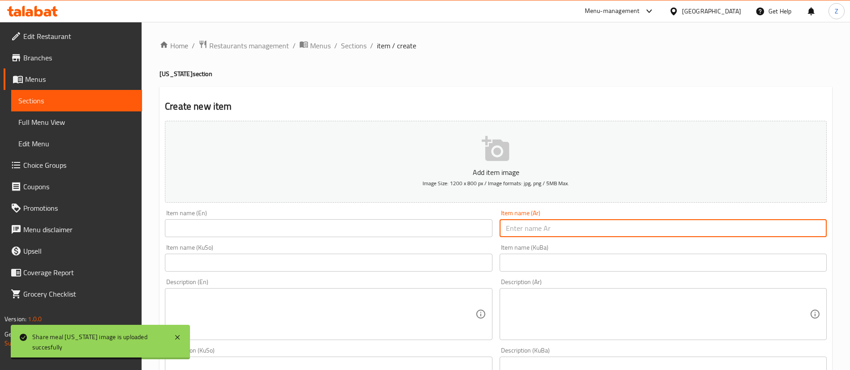
click at [544, 222] on input "text" at bounding box center [662, 228] width 327 height 18
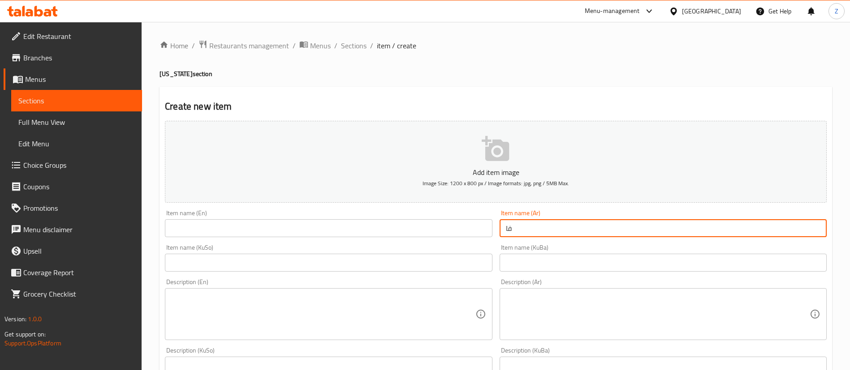
type input "ف"
type input "وجبه فاملي كنتاكي"
click at [208, 224] on input "text" at bounding box center [328, 228] width 327 height 18
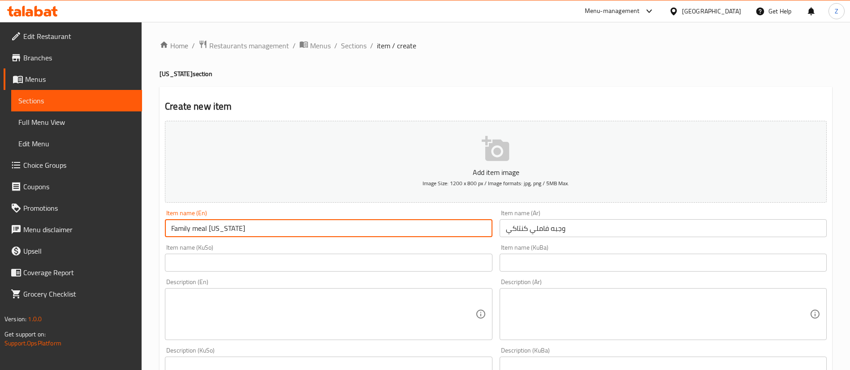
type input "Family meal [US_STATE]"
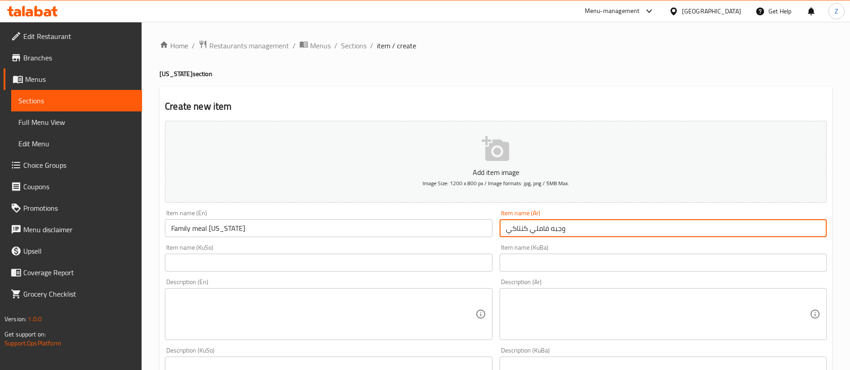
click at [589, 229] on input "وجبه فاملي كنتاكي" at bounding box center [662, 228] width 327 height 18
click at [540, 257] on input "text" at bounding box center [662, 263] width 327 height 18
paste input "وجبه فاملي كنتاكي"
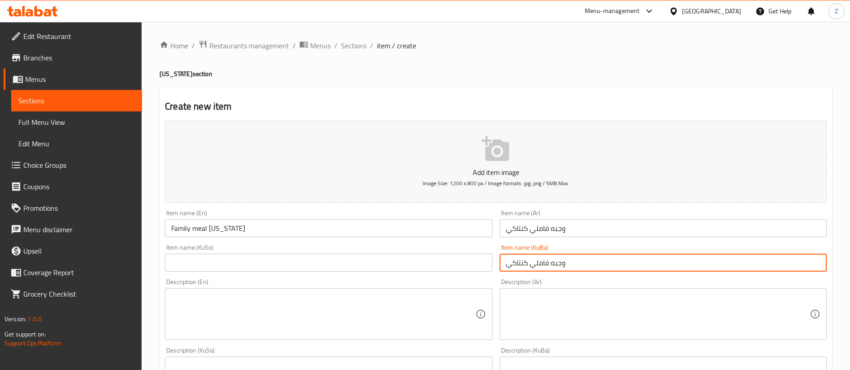
type input "وجبه فاملي كنتاكي"
click at [331, 267] on input "text" at bounding box center [328, 263] width 327 height 18
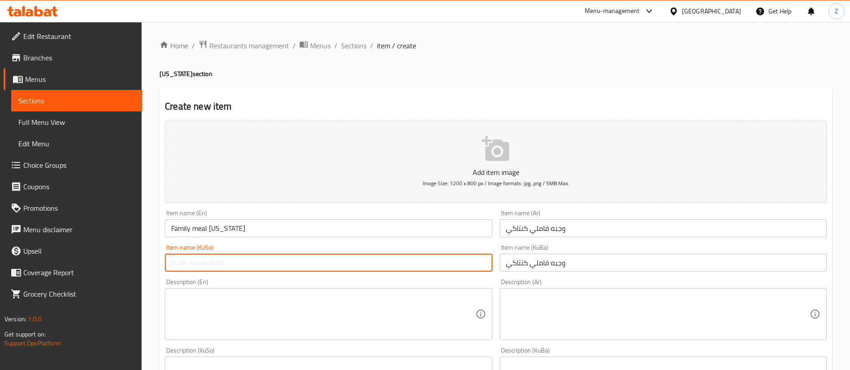
paste input "وجبه فاملي كنتاكي"
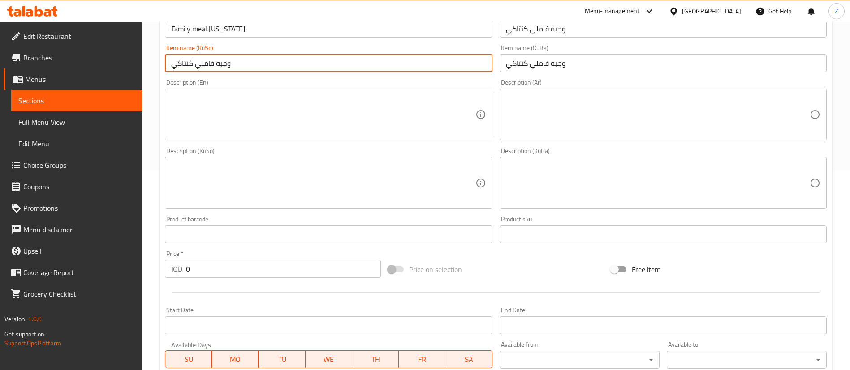
scroll to position [203, 0]
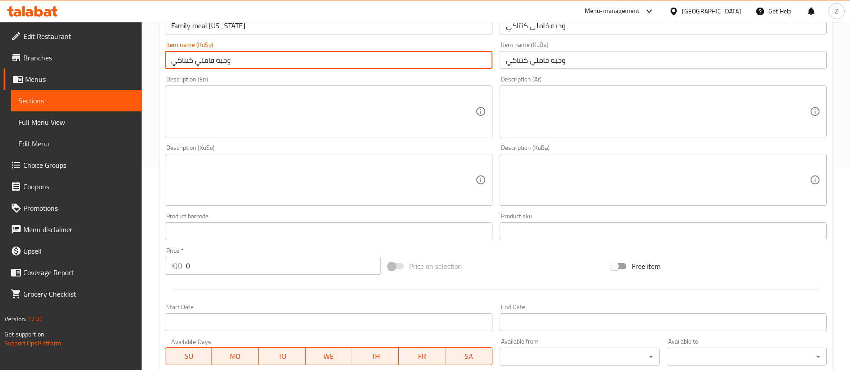
type input "وجبه فاملي كنتاكي"
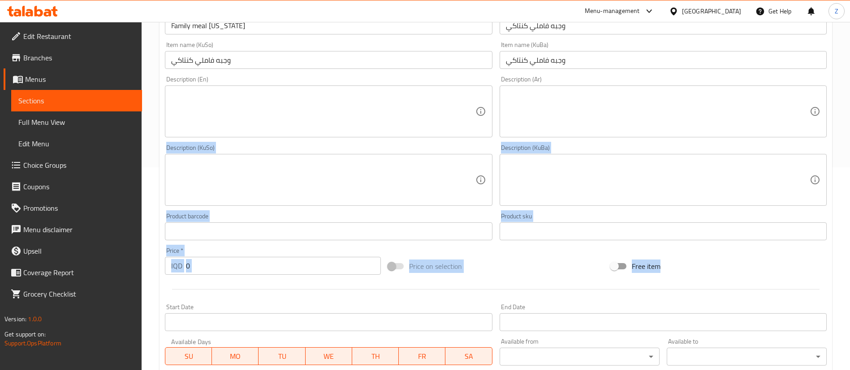
drag, startPoint x: 493, startPoint y: 279, endPoint x: 548, endPoint y: 120, distance: 168.7
click at [548, 120] on div "Add item image Image Size: 1200 x 800 px / Image formats: jpg, png / 5MB Max. I…" at bounding box center [495, 158] width 669 height 489
click at [546, 110] on textarea at bounding box center [658, 111] width 304 height 43
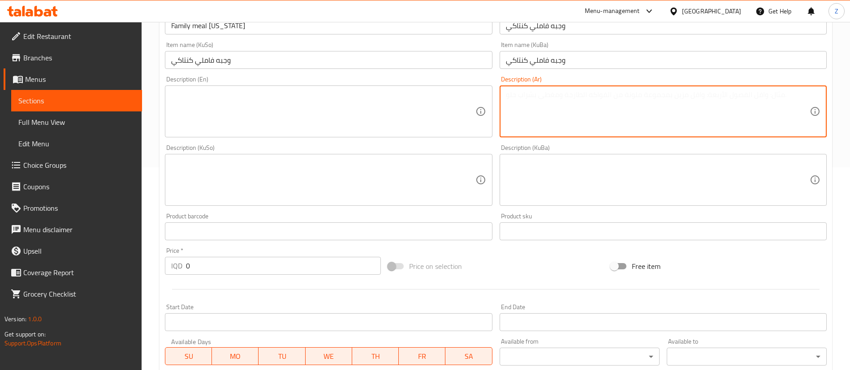
paste textarea "ثلاث قطع كنتاكي , فنكر , صمون , صلصة ثومية , بيبسي"
drag, startPoint x: 657, startPoint y: 95, endPoint x: 673, endPoint y: 95, distance: 16.1
click at [673, 95] on textarea "ثلاث قطع كنتاكي , فنكر , صمون , صلصة ثومية , بيبسي" at bounding box center [658, 111] width 304 height 43
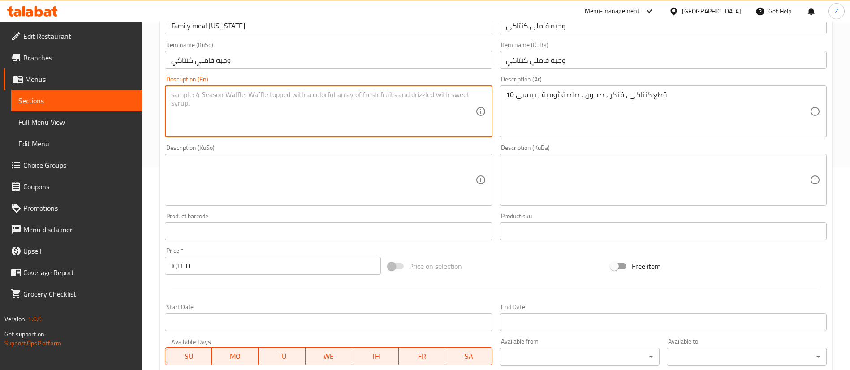
click at [381, 99] on textarea at bounding box center [323, 111] width 304 height 43
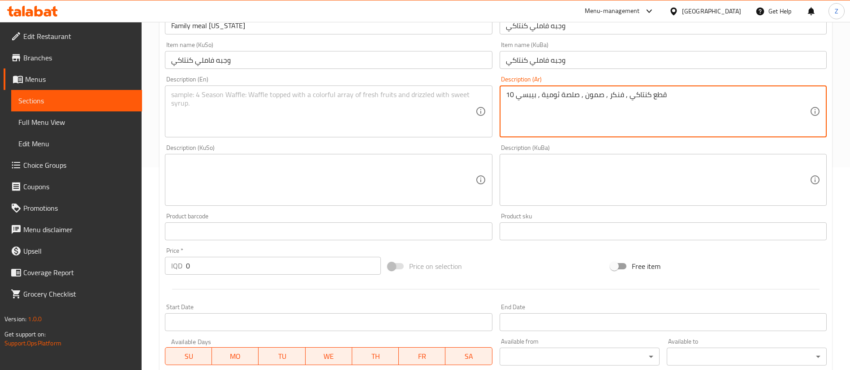
drag, startPoint x: 514, startPoint y: 96, endPoint x: 491, endPoint y: 96, distance: 22.8
click at [687, 94] on textarea "قطع كنتاكي , فنكر , صمون , صلصة ثومية , بيبسي" at bounding box center [658, 111] width 304 height 43
click at [685, 94] on textarea "قطع كنتاكي , فنكر , صمون , صلصة ثومية , بيبسي" at bounding box center [658, 111] width 304 height 43
type textarea "ق"
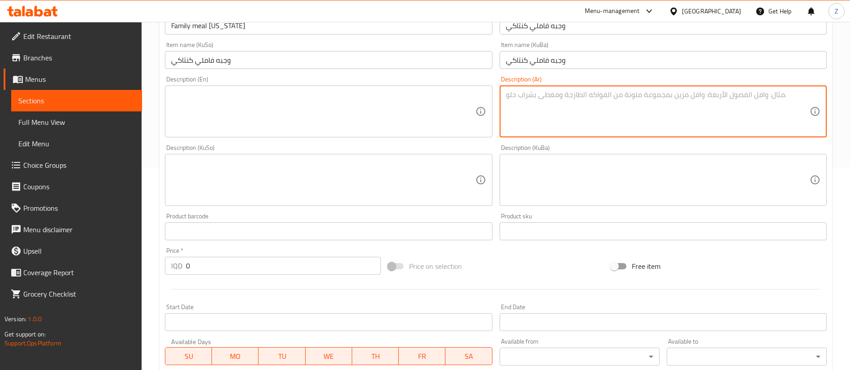
paste textarea "ثلاث قطع كنتاكي , فنكر , صمون , صلصة ثومية , بيبسي"
drag, startPoint x: 657, startPoint y: 93, endPoint x: 698, endPoint y: 100, distance: 41.4
click at [698, 100] on textarea "ثلاث قطع كنتاكي , فنكر , صمون , صلصة ثومية , بيبسي" at bounding box center [658, 111] width 304 height 43
type textarea "عشر قطع كنتاكي , فنكر , صمون , صلصة ثومية , بيبسي"
click at [356, 102] on textarea at bounding box center [323, 111] width 304 height 43
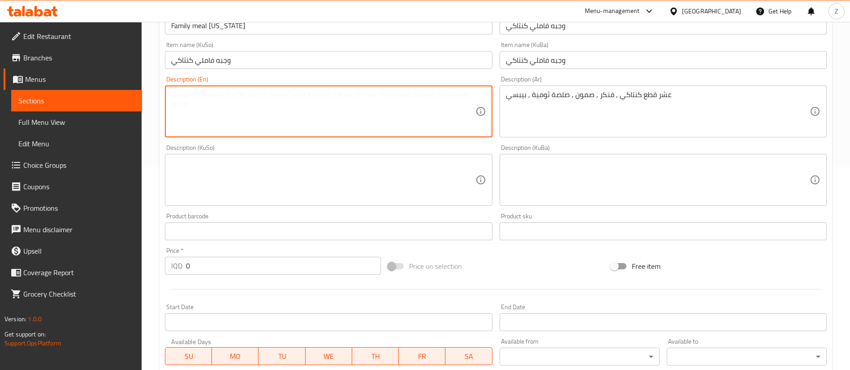
paste textarea "3 pieces of [US_STATE] , French fries , Samoon , garlic sauce , pepsi"
drag, startPoint x: 174, startPoint y: 91, endPoint x: 169, endPoint y: 91, distance: 5.4
click at [169, 91] on div "3 pieces of [US_STATE] , French fries , Samoon , garlic sauce , pepsi Descripti…" at bounding box center [328, 112] width 327 height 52
type textarea "10 pieces of [US_STATE] , French fries , Samoon , garlic sauce , pepsi"
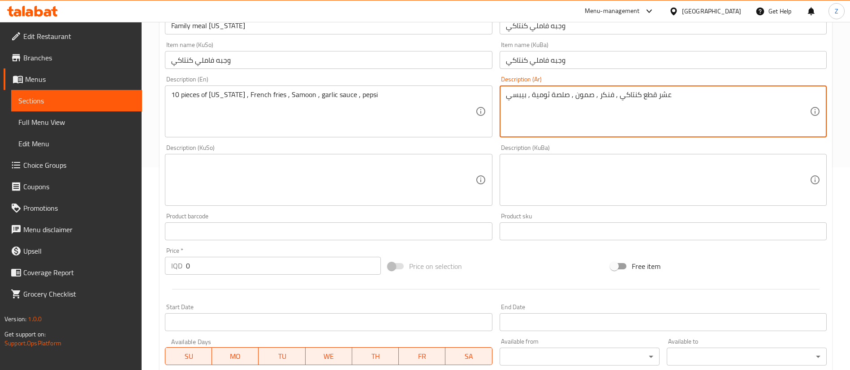
click at [593, 106] on textarea "عشر قطع كنتاكي , فنكر , صمون , صلصة ثومية , بيبسي" at bounding box center [658, 111] width 304 height 43
click at [572, 162] on textarea at bounding box center [658, 180] width 304 height 43
paste textarea "عشر قطع كنتاكي , فنكر , صمون , صلصة ثومية , بيبسي"
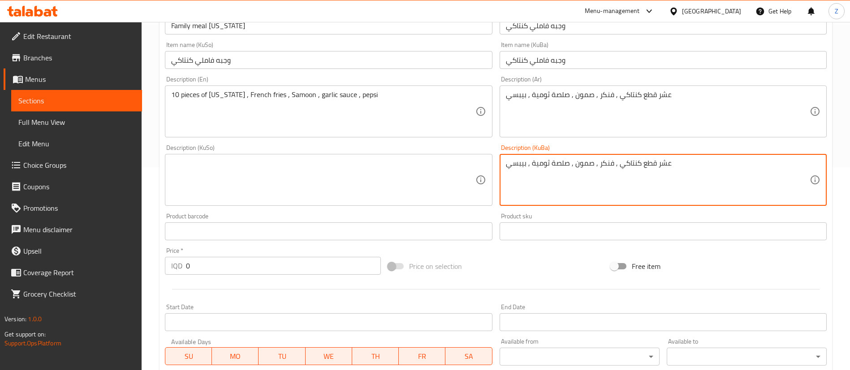
type textarea "عشر قطع كنتاكي , فنكر , صمون , صلصة ثومية , بيبسي"
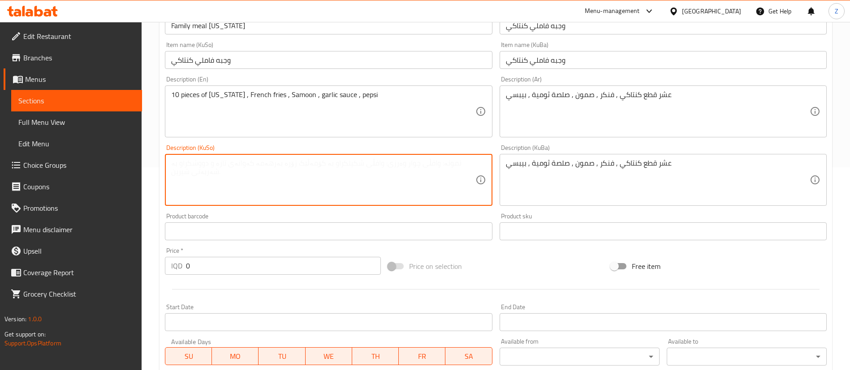
click at [374, 177] on textarea at bounding box center [323, 180] width 304 height 43
paste textarea "عشر قطع كنتاكي , فنكر , صمون , صلصة ثومية , بيبسي"
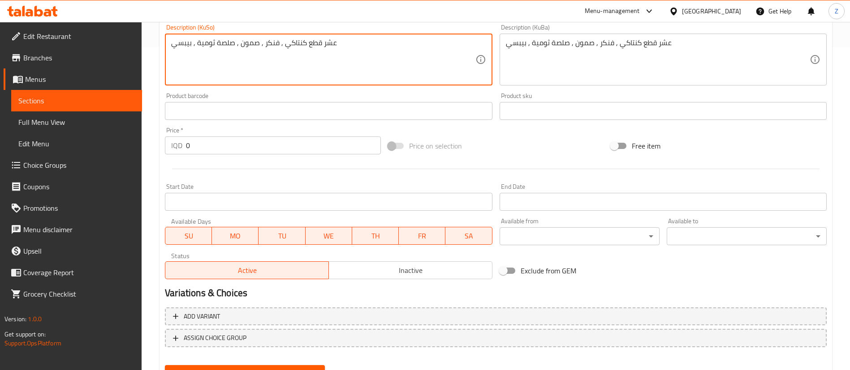
scroll to position [365, 0]
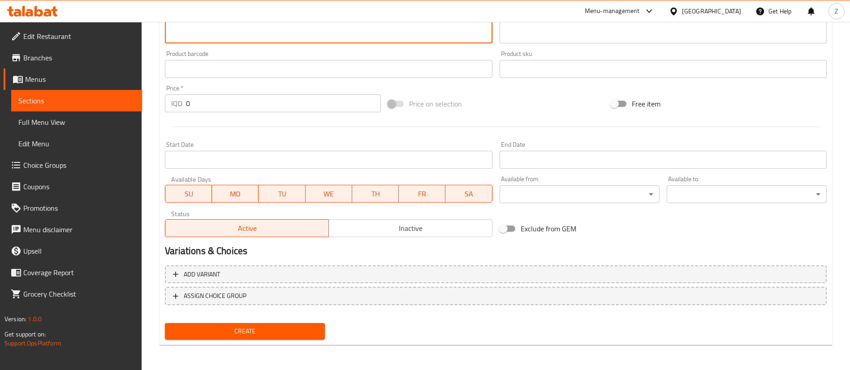
type textarea "عشر قطع كنتاكي , فنكر , صمون , صلصة ثومية , بيبسي"
click at [204, 105] on input "0" at bounding box center [283, 104] width 195 height 18
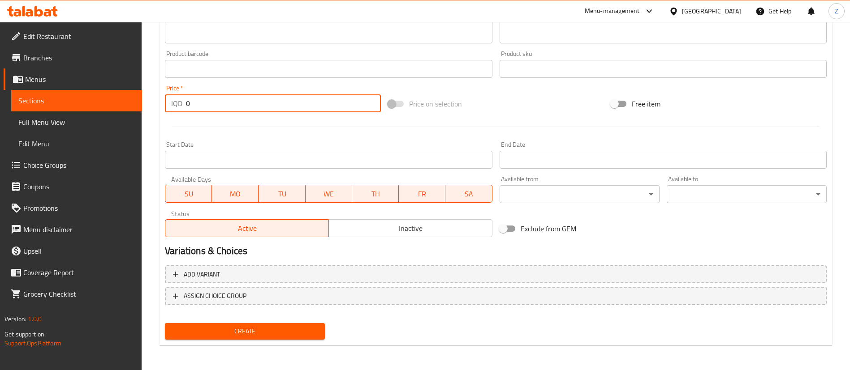
click at [204, 105] on input "0" at bounding box center [283, 104] width 195 height 18
type input "25000"
click at [278, 319] on div "Add variant ASSIGN CHOICE GROUP" at bounding box center [495, 291] width 669 height 58
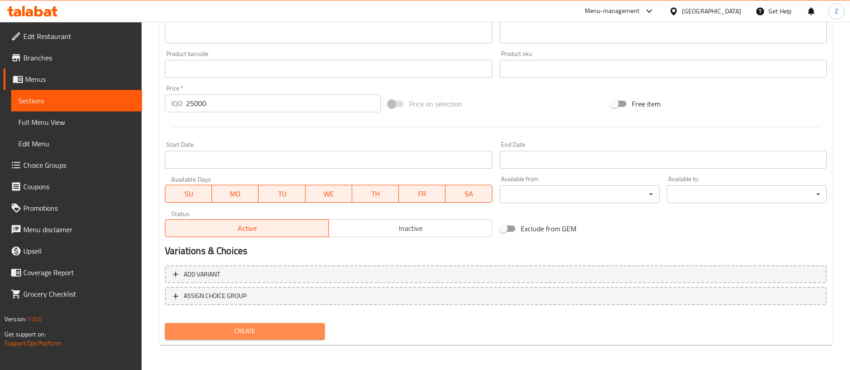
click at [240, 329] on span "Create" at bounding box center [245, 331] width 146 height 11
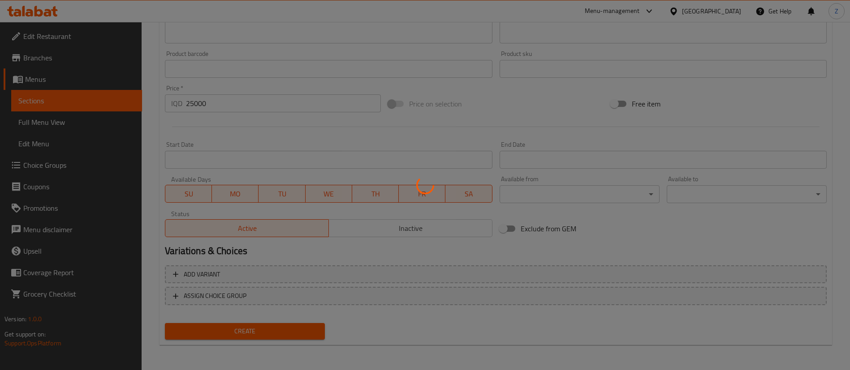
type input "0"
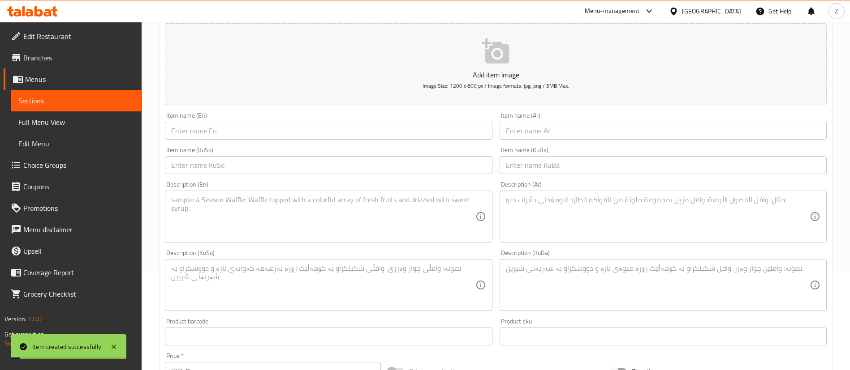
scroll to position [0, 0]
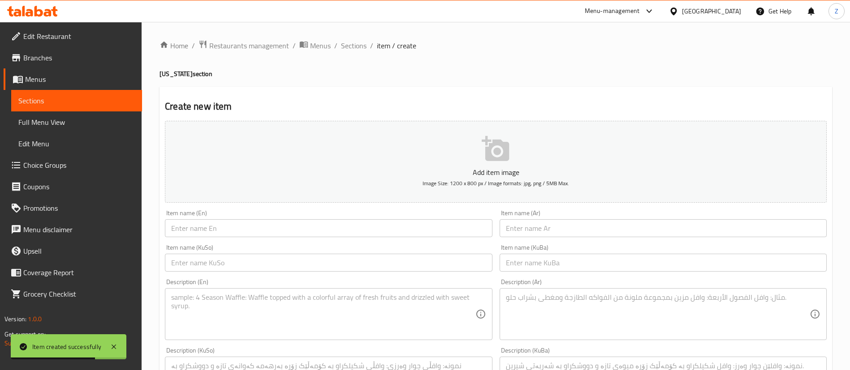
click at [34, 101] on span "Sections" at bounding box center [76, 100] width 116 height 11
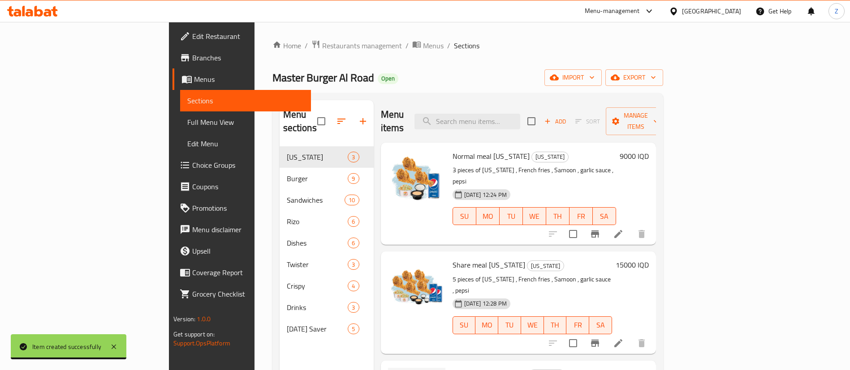
scroll to position [125, 0]
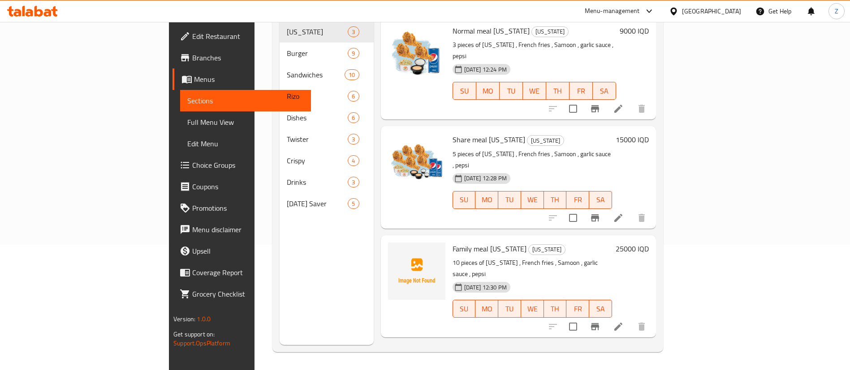
click at [384, 239] on div at bounding box center [416, 286] width 64 height 95
click at [395, 250] on icon "upload picture" at bounding box center [400, 255] width 11 height 11
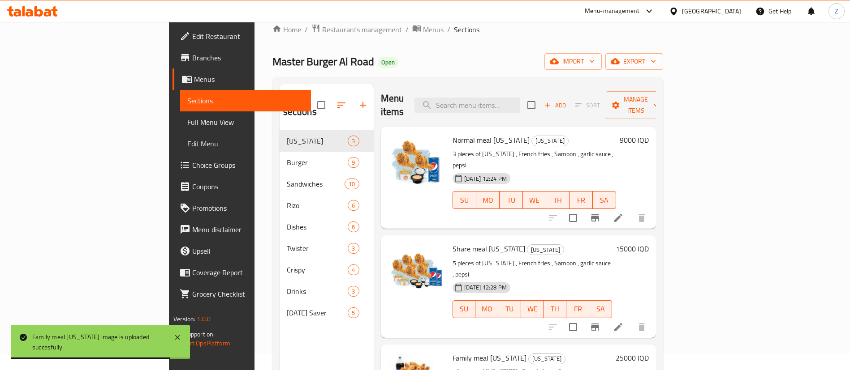
scroll to position [0, 0]
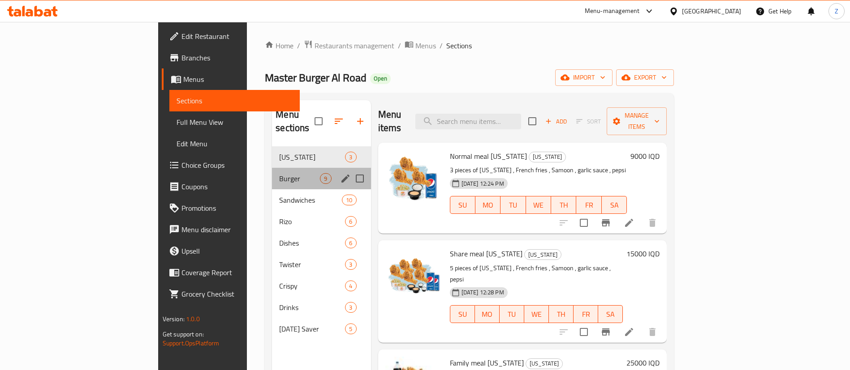
click at [272, 171] on div "Burger 9" at bounding box center [321, 178] width 99 height 21
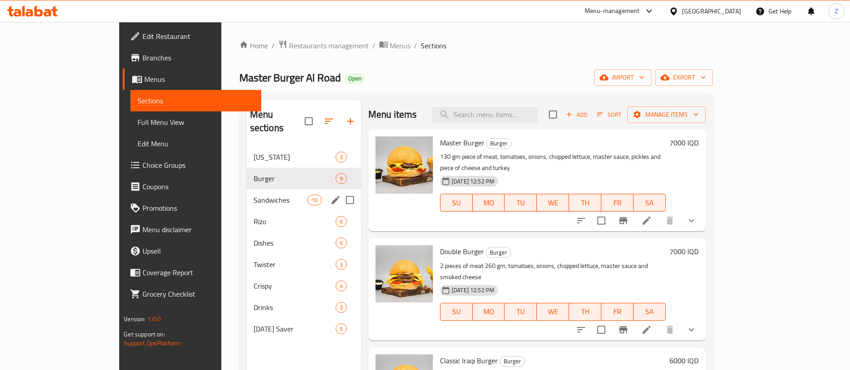
click at [254, 195] on span "Sandwiches" at bounding box center [281, 200] width 54 height 11
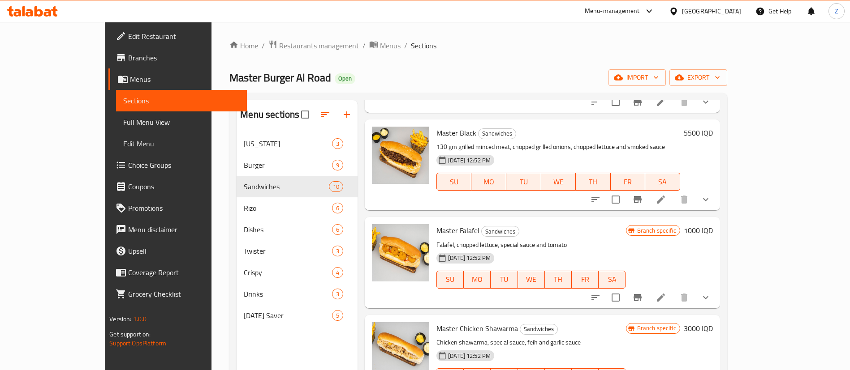
scroll to position [125, 0]
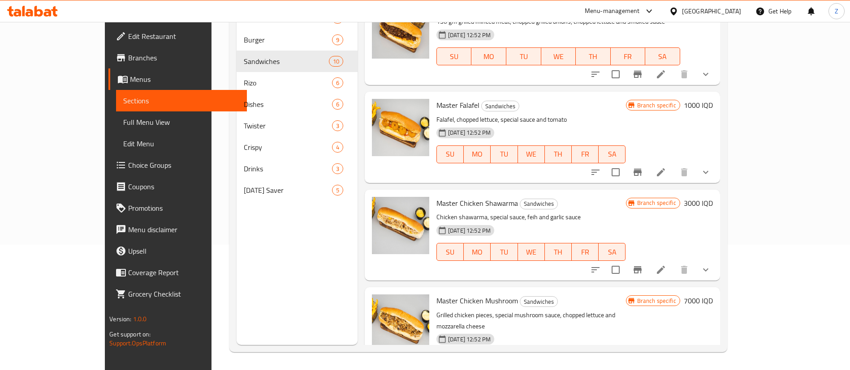
click at [236, 197] on div "[DATE] Saver 5" at bounding box center [296, 190] width 121 height 21
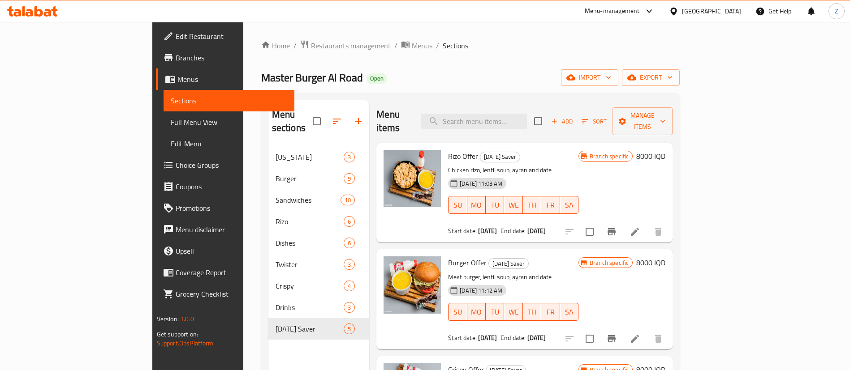
click at [481, 253] on div "Burger Offer [DATE] Saver Meat burger, lentil soup, ayran and date [DATE] 11:12…" at bounding box center [513, 299] width 138 height 93
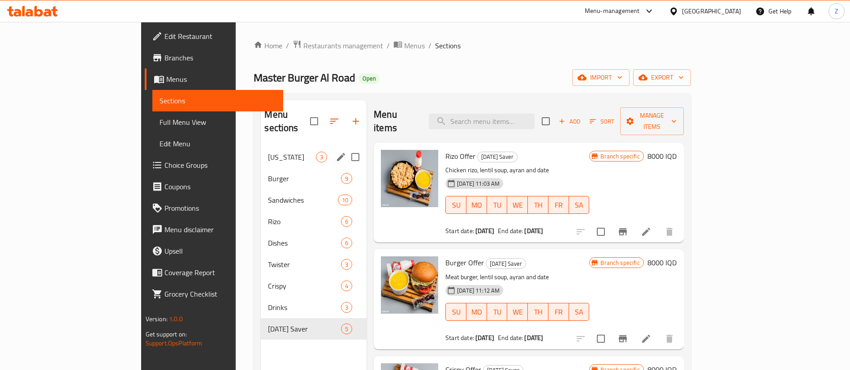
click at [268, 152] on span "[US_STATE]" at bounding box center [292, 157] width 48 height 11
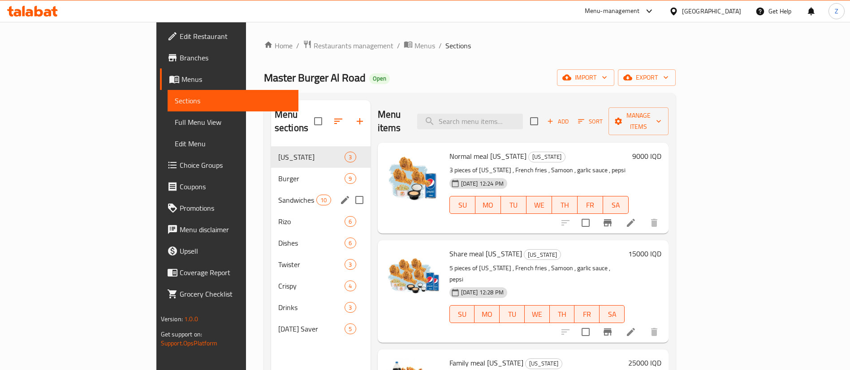
click at [278, 195] on span "Sandwiches" at bounding box center [297, 200] width 38 height 11
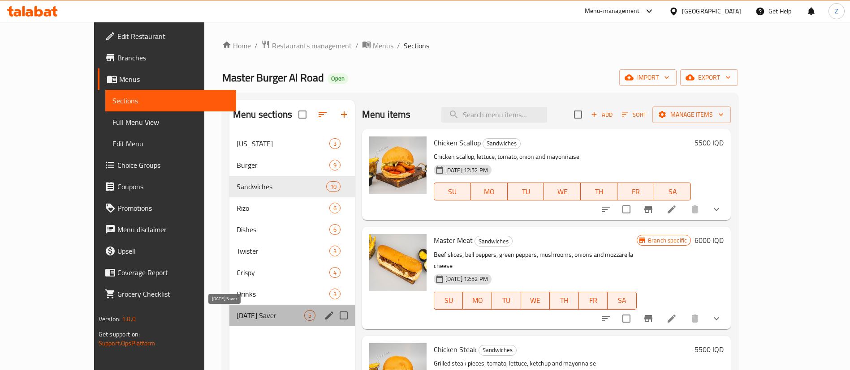
click at [236, 317] on span "[DATE] Saver" at bounding box center [270, 315] width 68 height 11
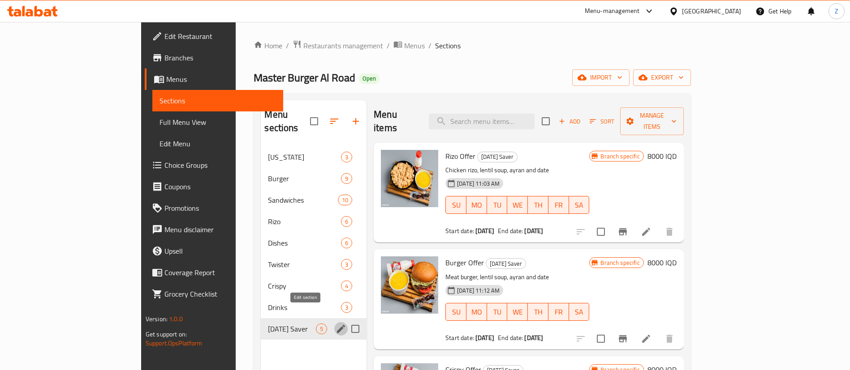
click at [335, 324] on icon "edit" at bounding box center [340, 329] width 11 height 11
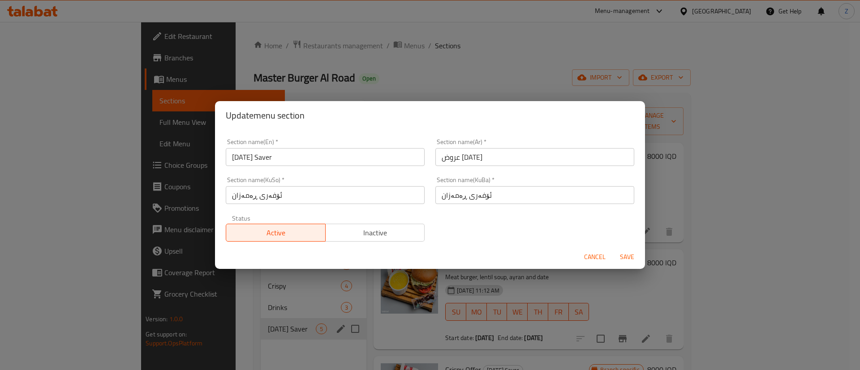
click at [367, 224] on button "Inactive" at bounding box center [375, 233] width 100 height 18
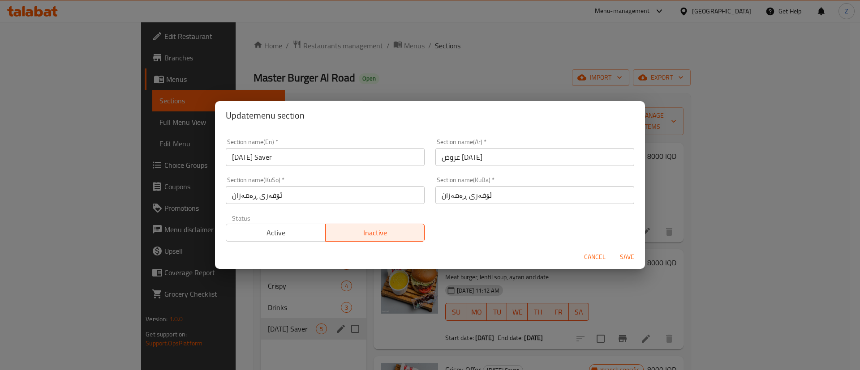
click at [625, 260] on span "Save" at bounding box center [626, 257] width 21 height 11
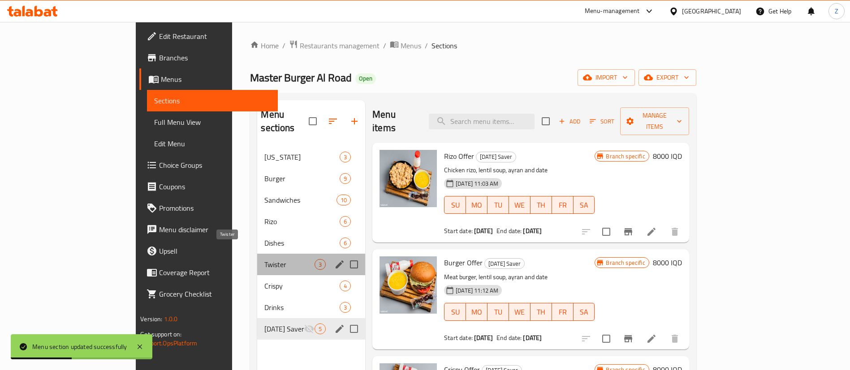
click at [264, 259] on span "Twister" at bounding box center [289, 264] width 50 height 11
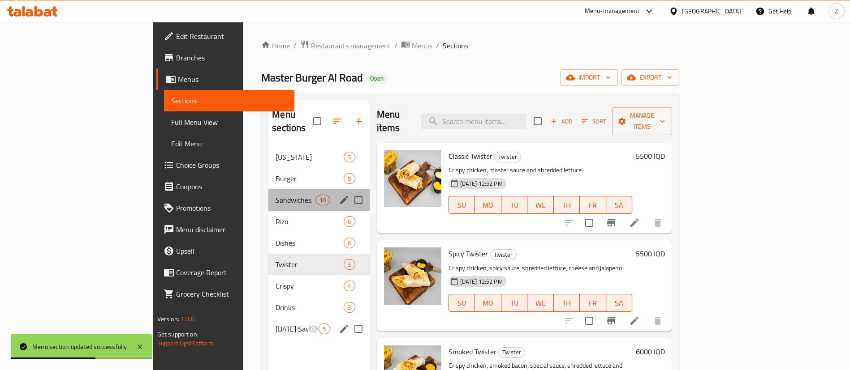
click at [268, 189] on div "Sandwiches 10" at bounding box center [318, 199] width 101 height 21
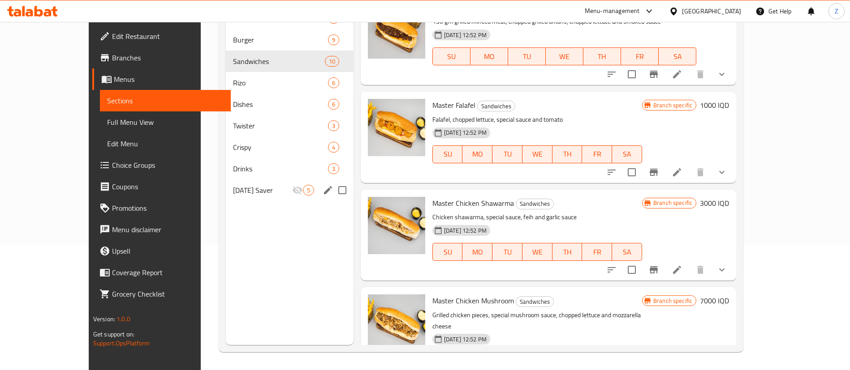
scroll to position [512, 0]
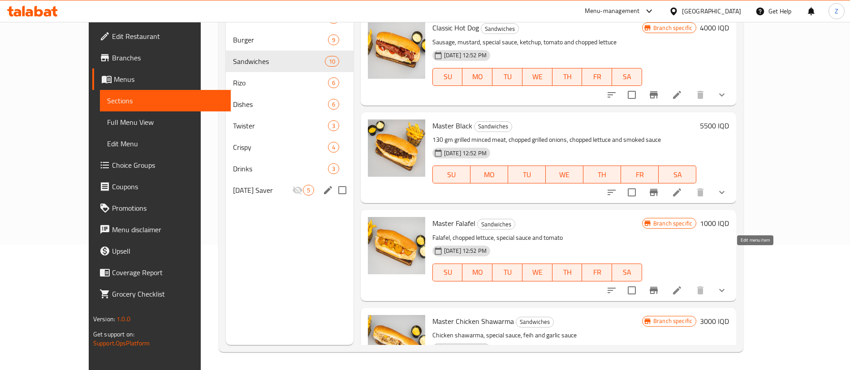
click at [682, 285] on icon at bounding box center [676, 290] width 11 height 11
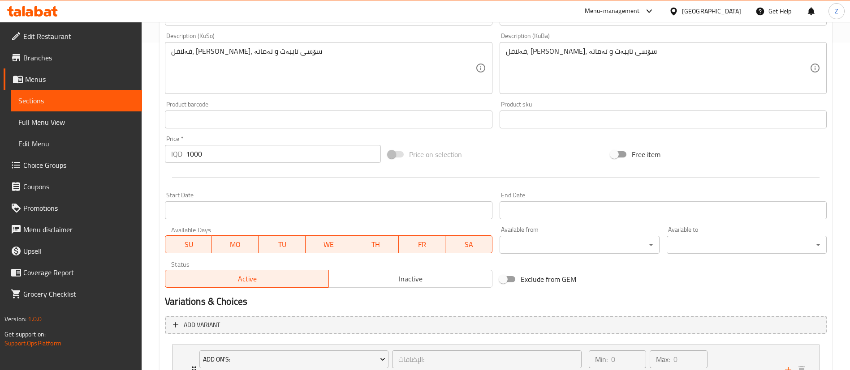
scroll to position [415, 0]
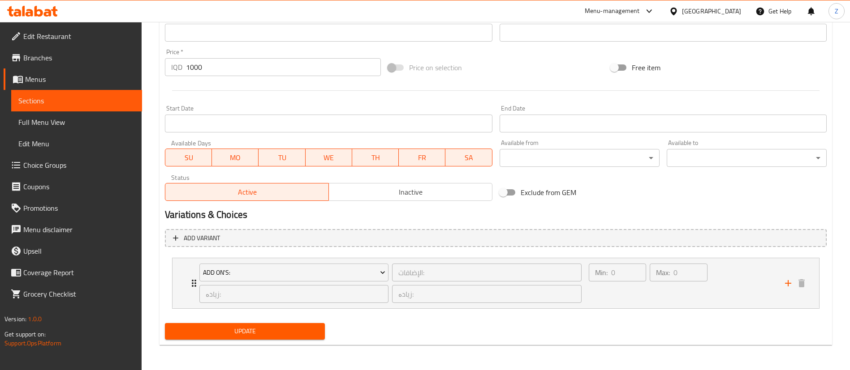
click at [409, 184] on button "Inactive" at bounding box center [410, 192] width 164 height 18
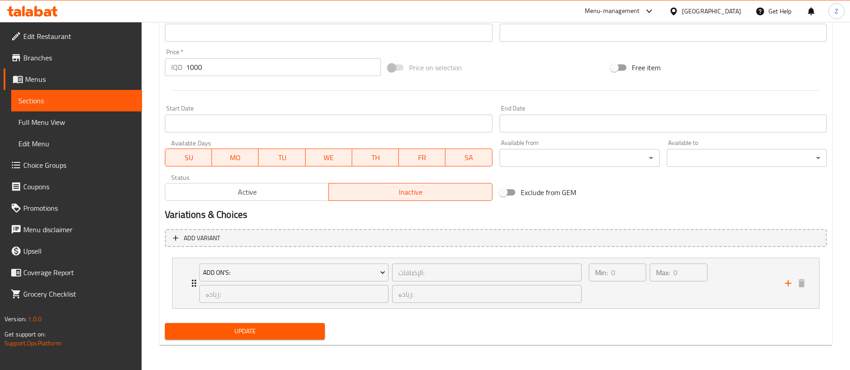
click at [212, 334] on span "Update" at bounding box center [245, 331] width 146 height 11
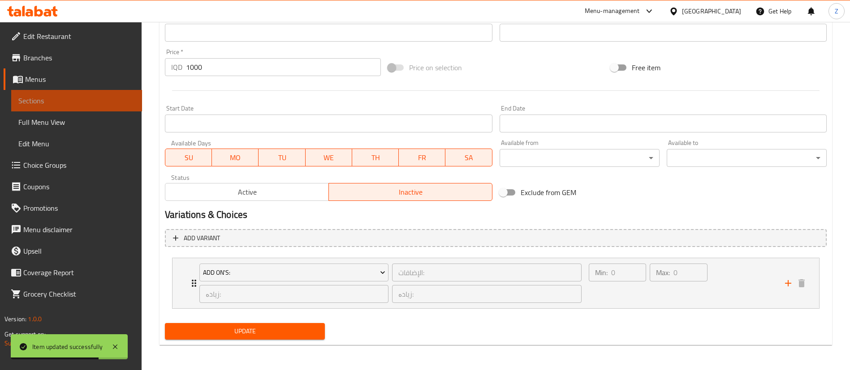
click at [34, 106] on span "Sections" at bounding box center [76, 100] width 116 height 11
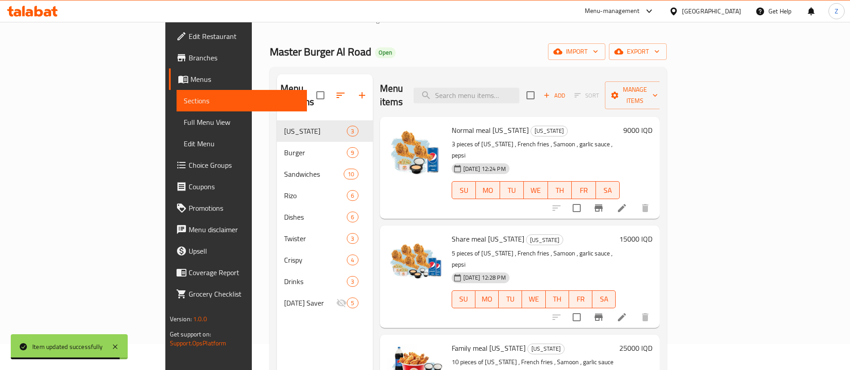
scroll to position [125, 0]
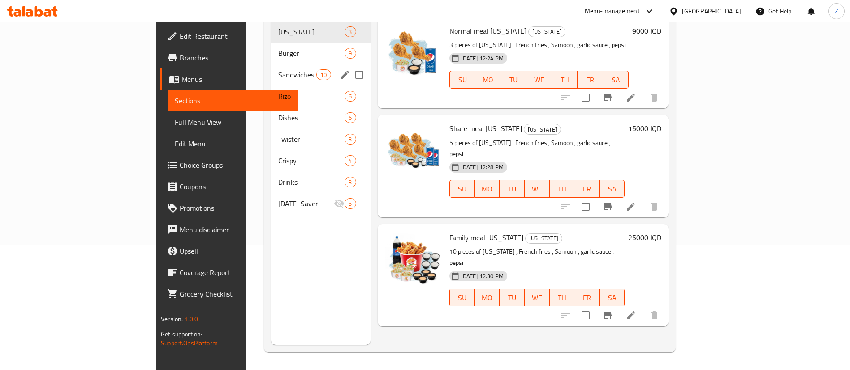
click at [278, 69] on span "Sandwiches" at bounding box center [297, 74] width 38 height 11
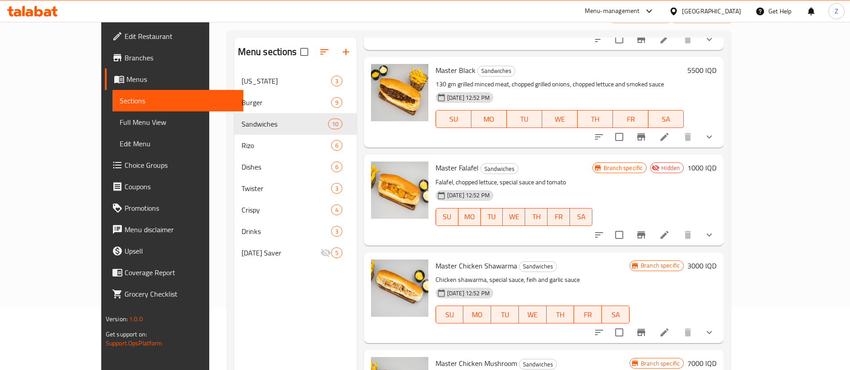
scroll to position [125, 0]
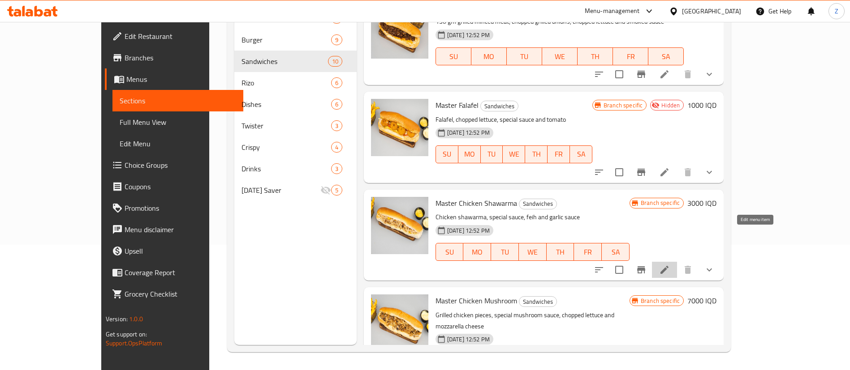
click at [670, 265] on icon at bounding box center [664, 270] width 11 height 11
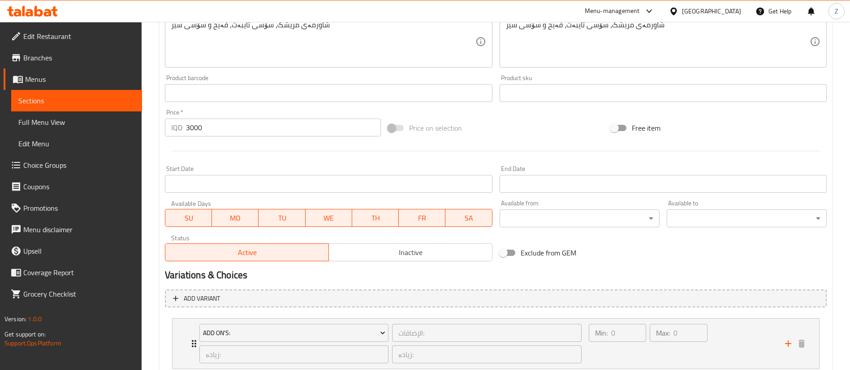
scroll to position [415, 0]
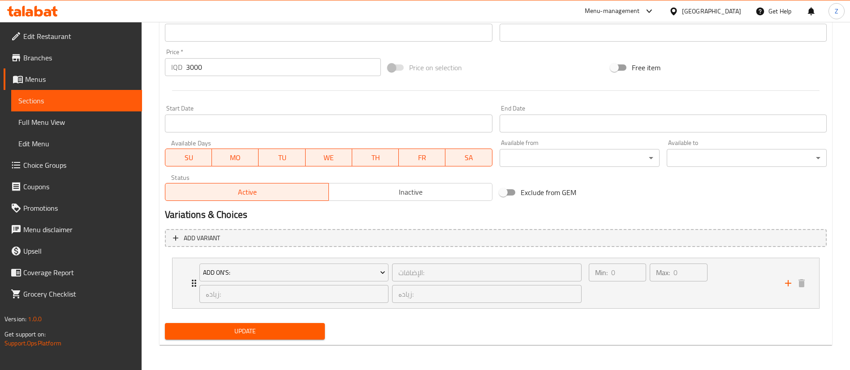
click at [385, 189] on span "Inactive" at bounding box center [410, 192] width 156 height 13
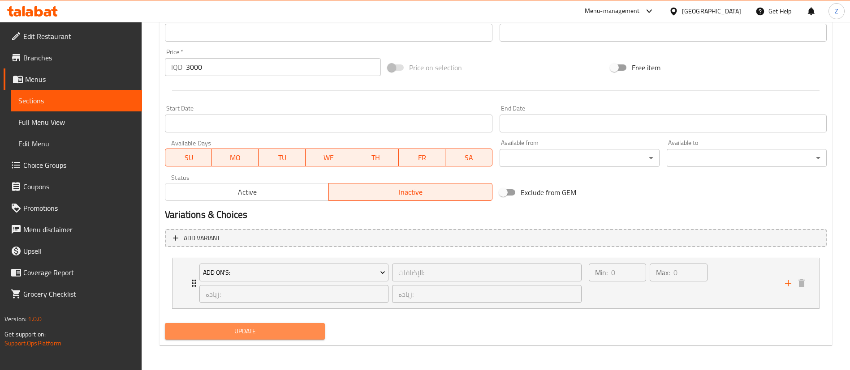
click at [216, 332] on span "Update" at bounding box center [245, 331] width 146 height 11
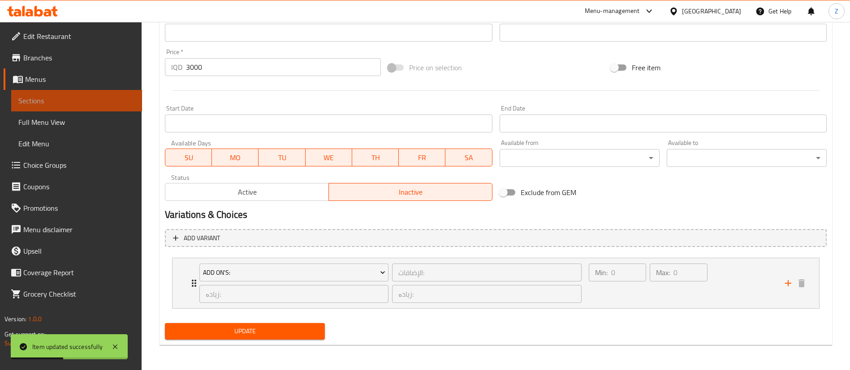
click at [63, 96] on span "Sections" at bounding box center [76, 100] width 116 height 11
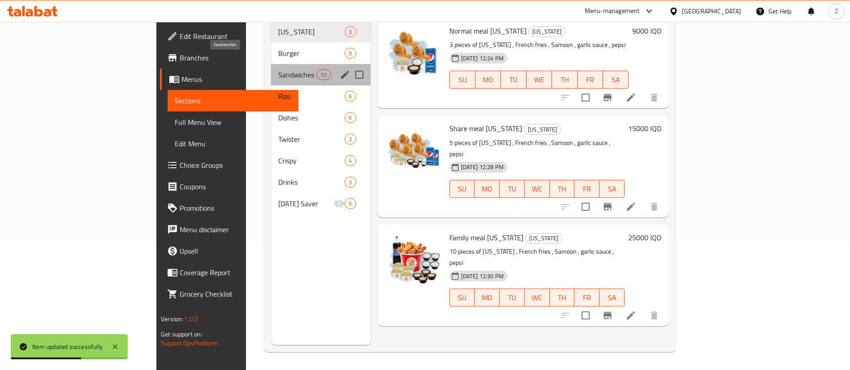
click at [278, 69] on span "Sandwiches" at bounding box center [297, 74] width 38 height 11
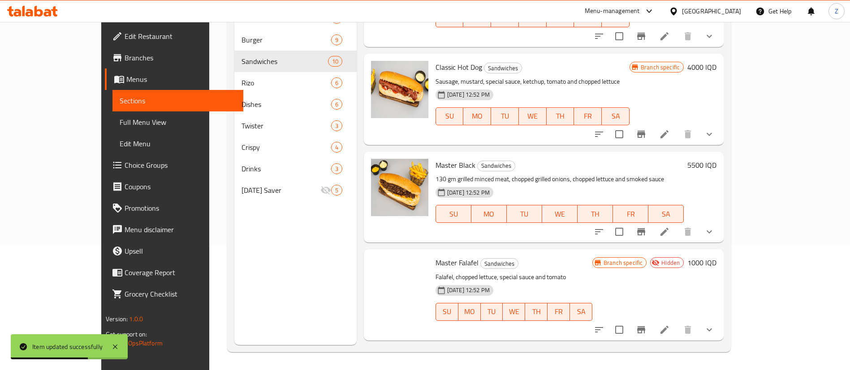
scroll to position [631, 0]
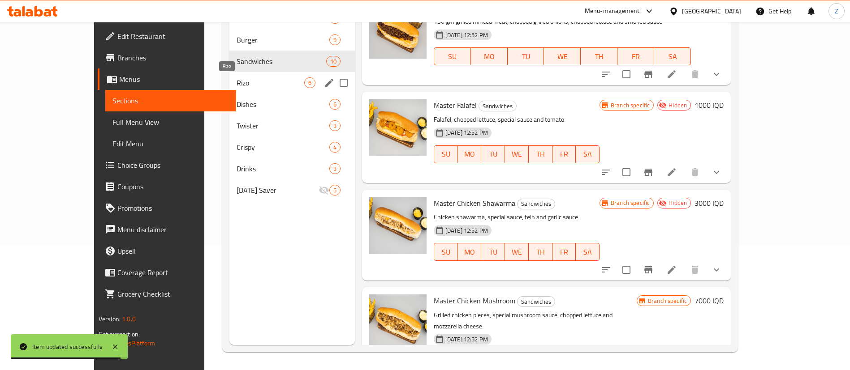
click at [236, 80] on span "Rizo" at bounding box center [270, 82] width 68 height 11
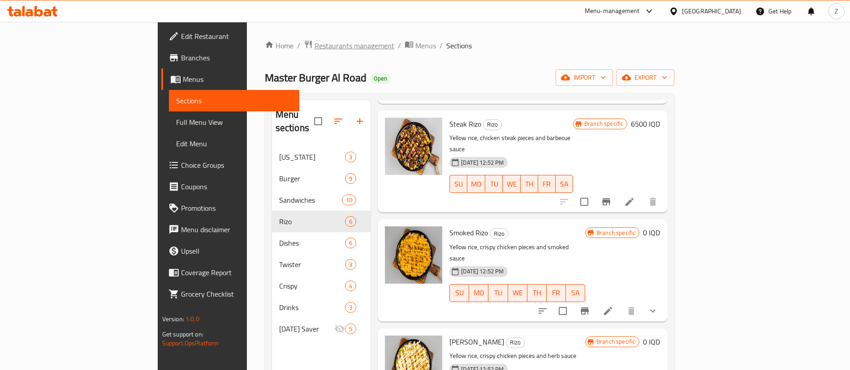
click at [314, 45] on span "Restaurants management" at bounding box center [354, 45] width 80 height 11
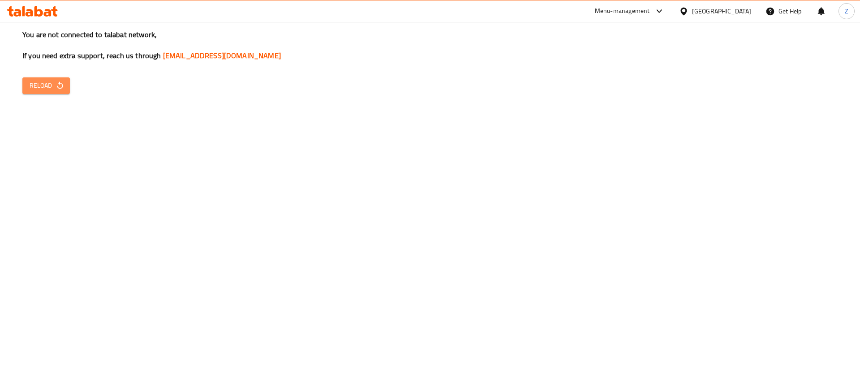
click at [55, 82] on span "Reload" at bounding box center [46, 85] width 33 height 11
click at [32, 73] on div "You are not connected to talabat network, If you need extra support, reach us t…" at bounding box center [430, 185] width 860 height 370
click at [38, 86] on span "Reload" at bounding box center [46, 85] width 33 height 11
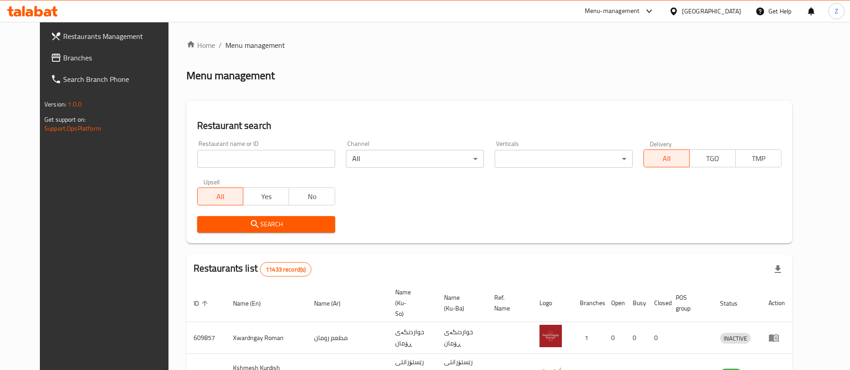
click at [253, 153] on input "search" at bounding box center [266, 159] width 138 height 18
click at [301, 120] on h2 "Restaurant search" at bounding box center [489, 125] width 584 height 13
click at [216, 152] on input "search" at bounding box center [266, 159] width 138 height 18
click button "Search" at bounding box center [266, 224] width 138 height 17
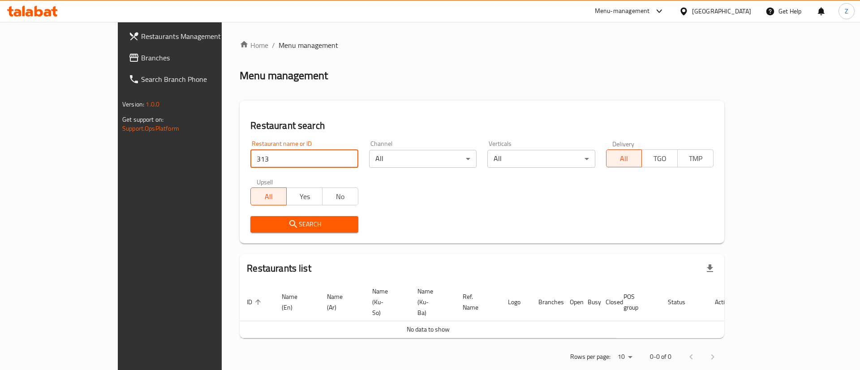
click at [250, 162] on input "313" at bounding box center [303, 159] width 107 height 18
paste input "Healthy Food"
type input "313 Healthy Food"
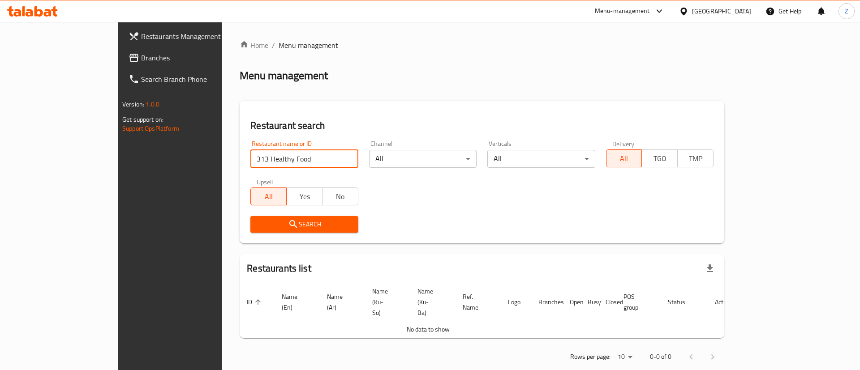
click button "Search" at bounding box center [303, 224] width 107 height 17
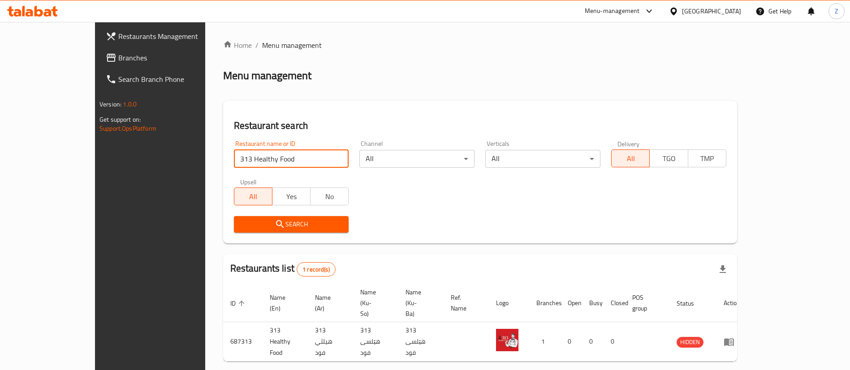
scroll to position [12, 0]
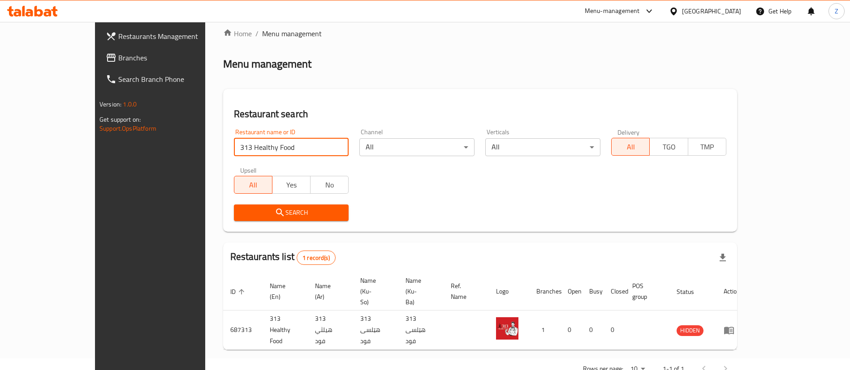
click at [249, 142] on input "313 Healthy Food" at bounding box center [291, 147] width 115 height 18
click at [262, 31] on span "Menu management" at bounding box center [292, 33] width 60 height 11
click at [223, 32] on link "Home" at bounding box center [237, 33] width 29 height 11
